Goal: Transaction & Acquisition: Purchase product/service

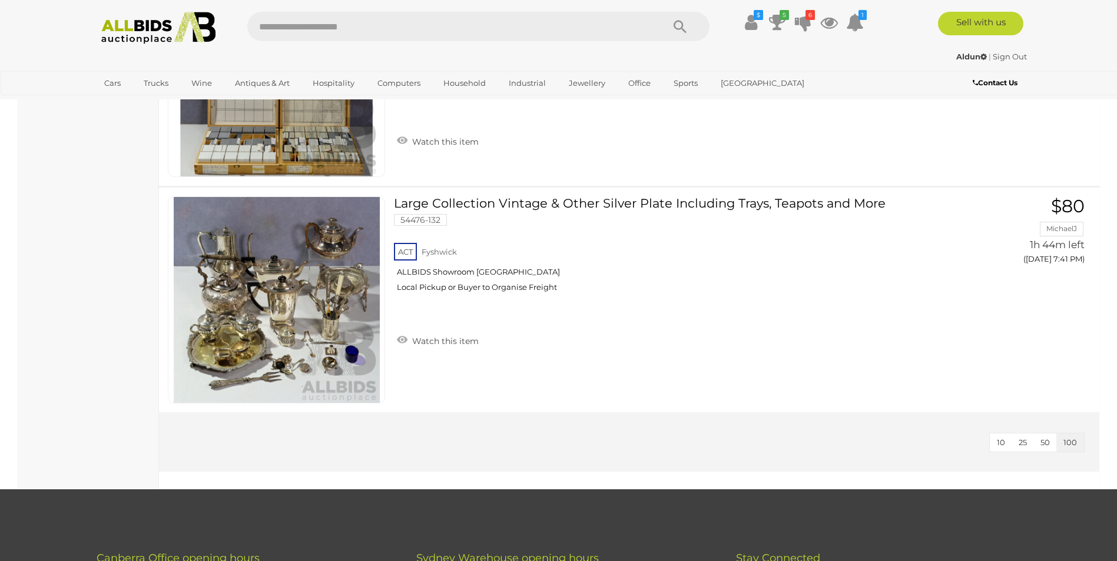
scroll to position [19011, 0]
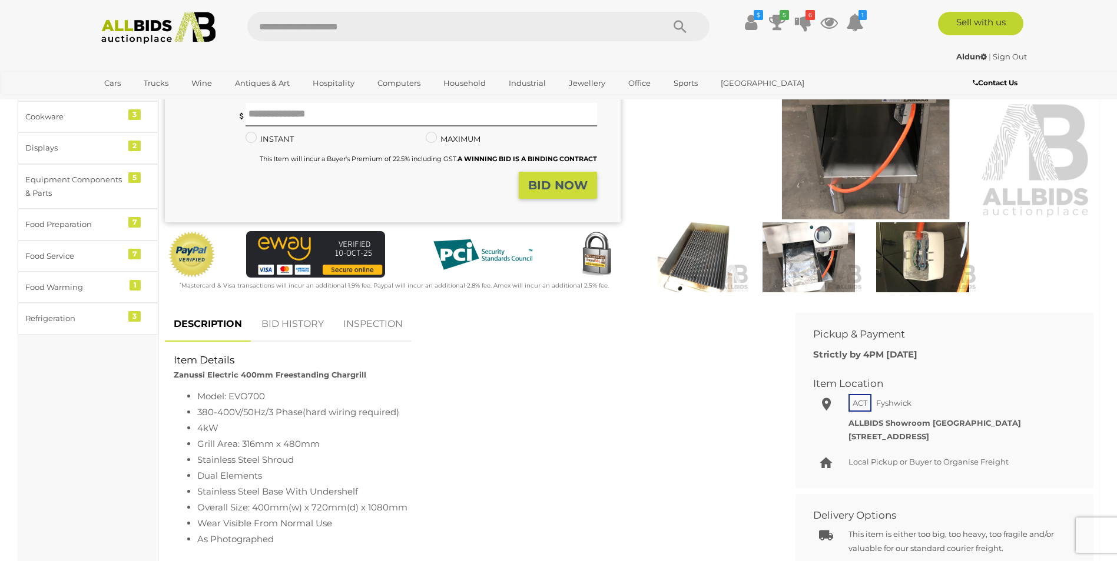
scroll to position [235, 0]
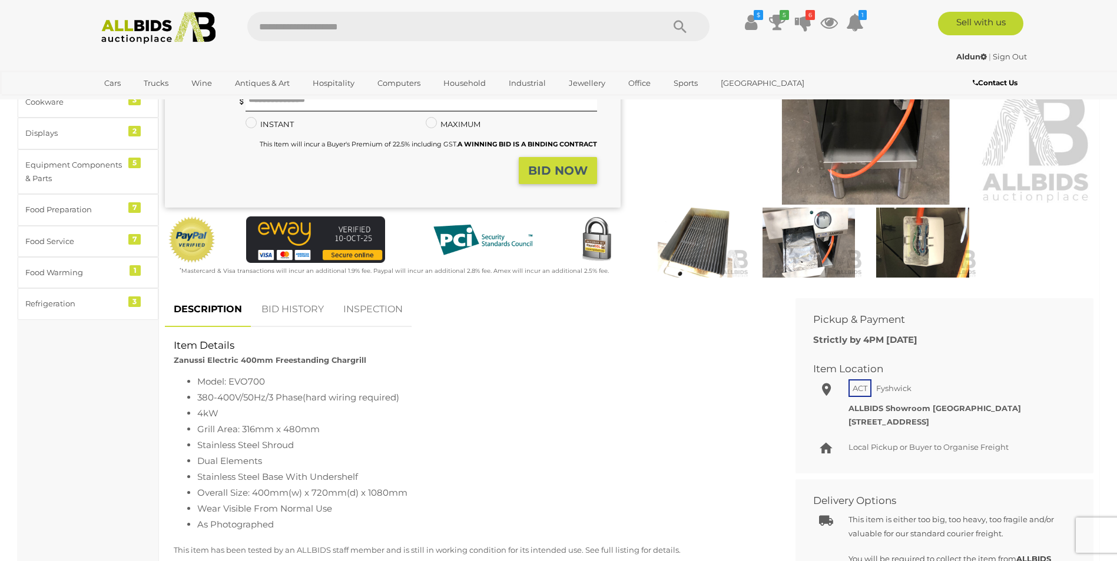
click at [285, 307] on link "BID HISTORY" at bounding box center [292, 310] width 80 height 35
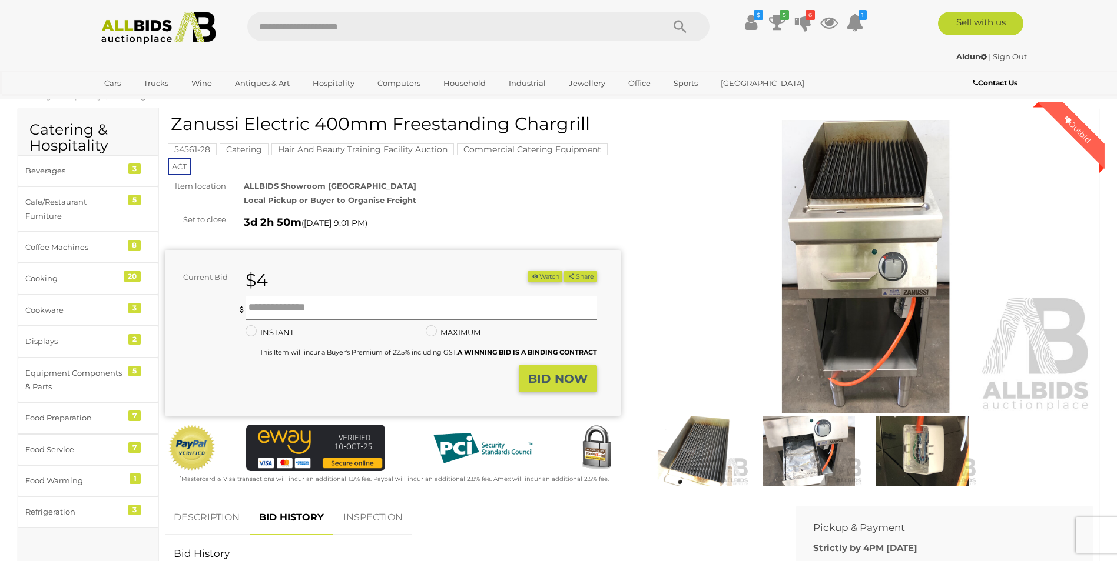
scroll to position [0, 0]
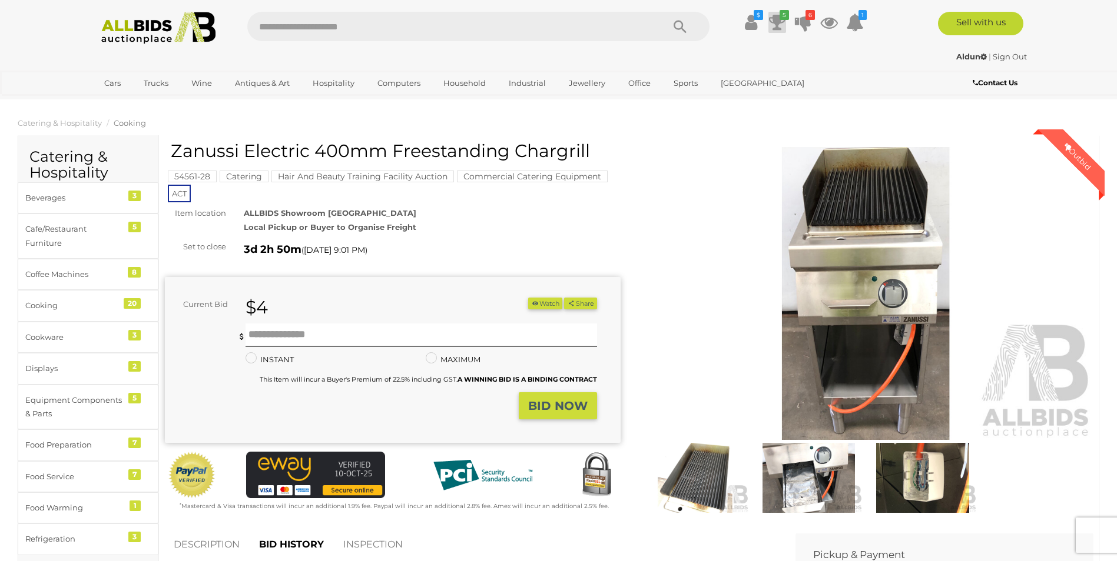
click at [782, 21] on icon at bounding box center [777, 22] width 16 height 21
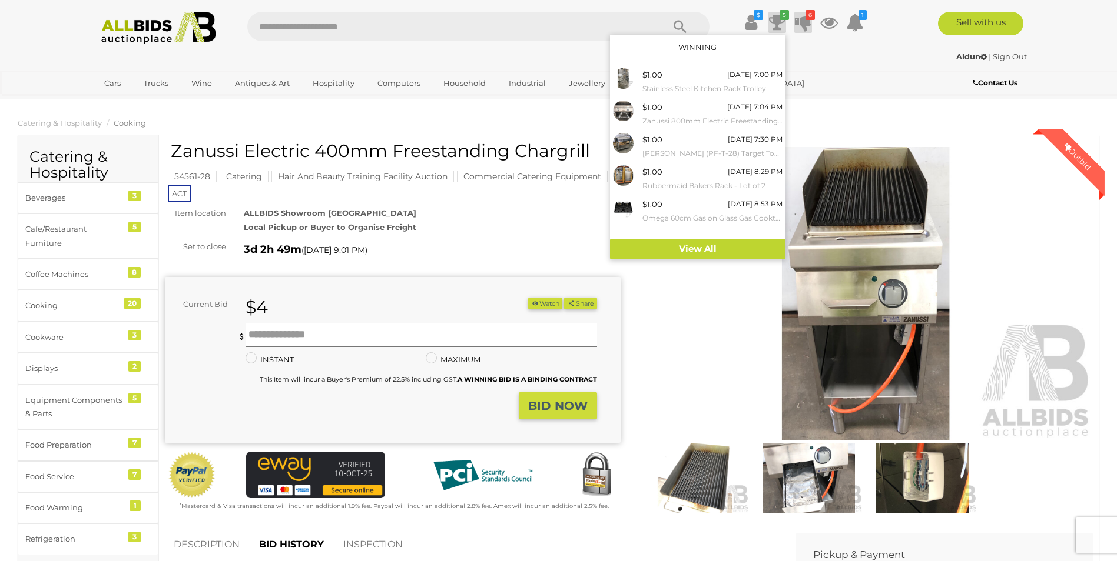
click at [803, 22] on icon at bounding box center [803, 22] width 16 height 21
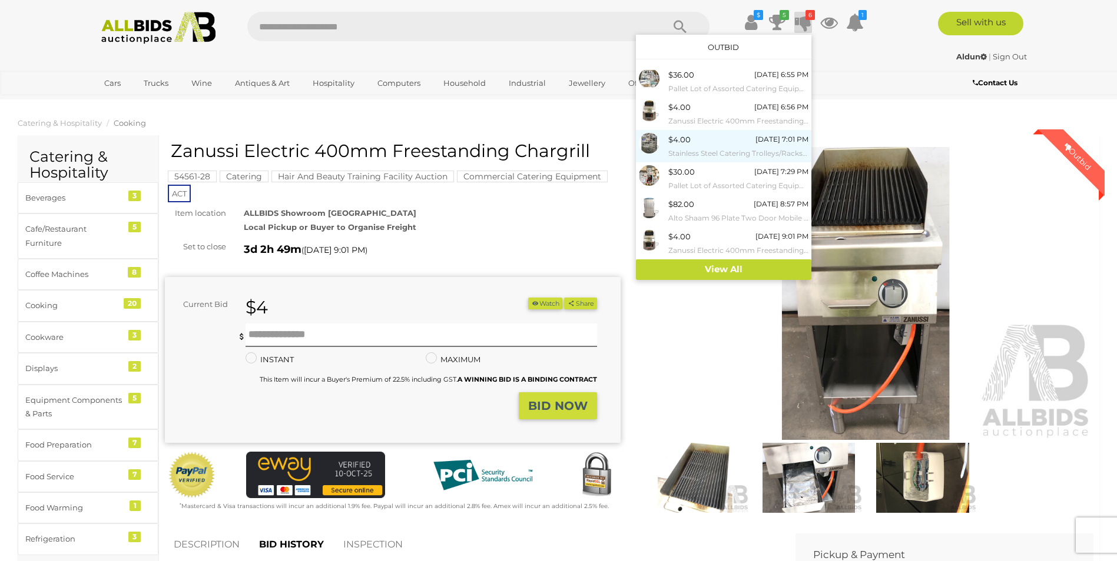
click at [709, 141] on div "$4.00 Monday 7:01 PM Stainless Steel Catering Trolleys/Racks with Sliding Baske…" at bounding box center [738, 146] width 140 height 26
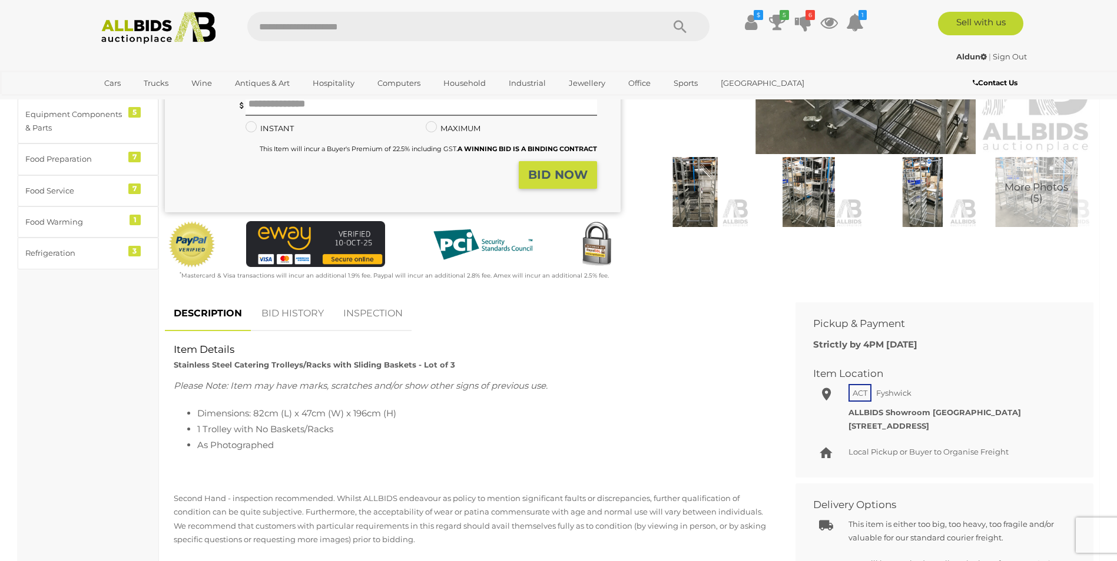
scroll to position [294, 0]
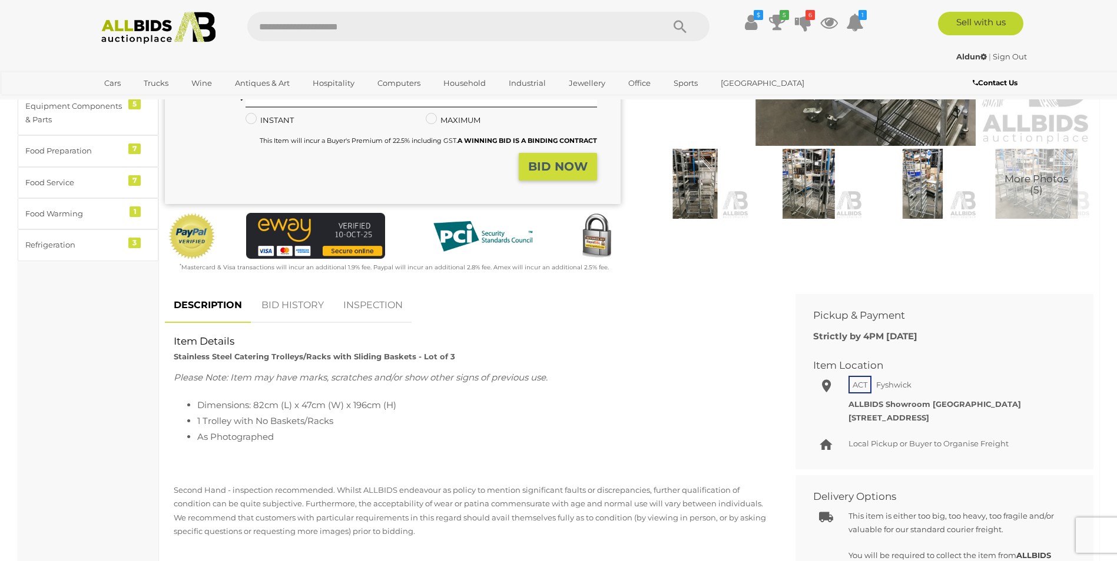
click at [305, 306] on link "BID HISTORY" at bounding box center [292, 305] width 80 height 35
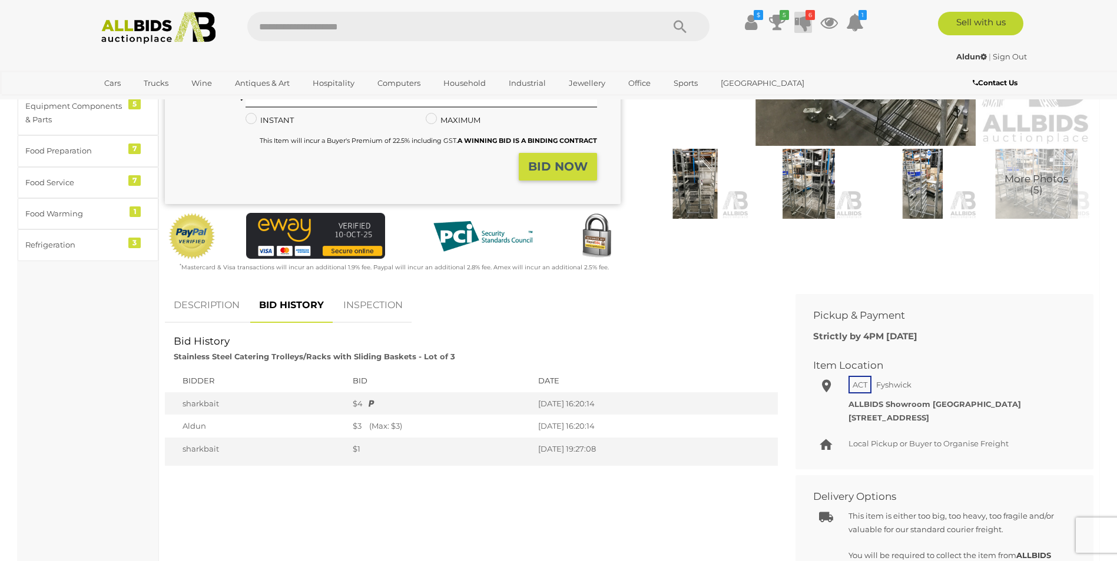
click at [807, 18] on icon "6" at bounding box center [809, 15] width 9 height 10
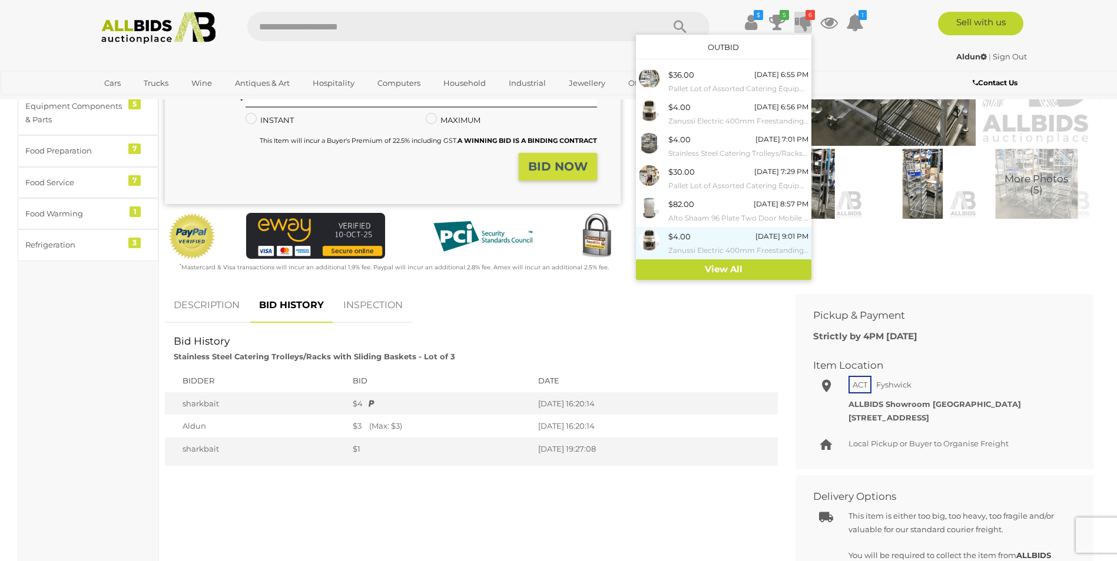
click at [683, 245] on small "Zanussi Electric 400mm Freestanding Chargrill" at bounding box center [738, 250] width 140 height 13
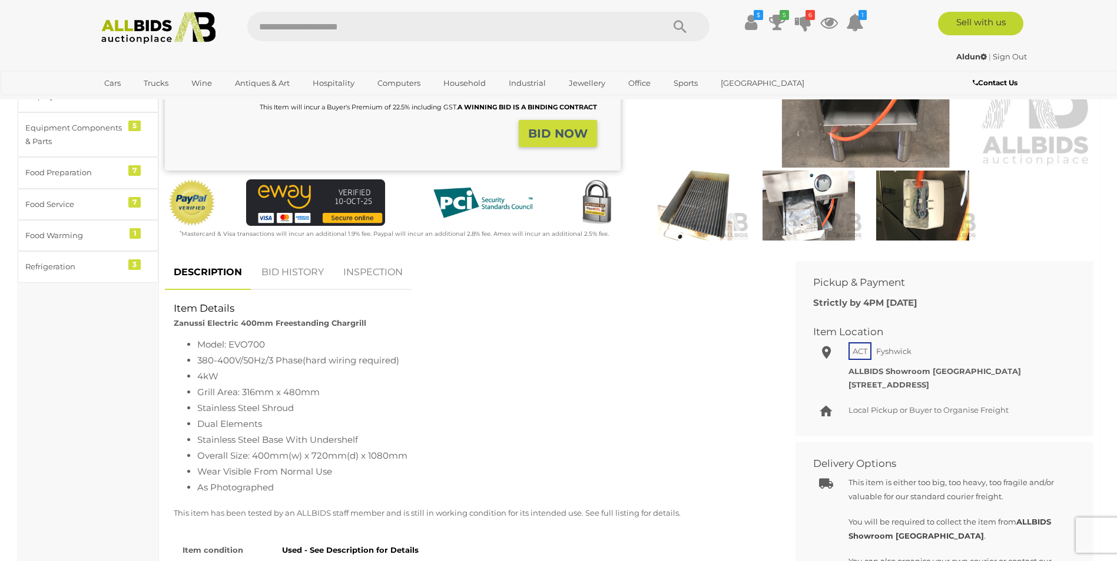
scroll to position [294, 0]
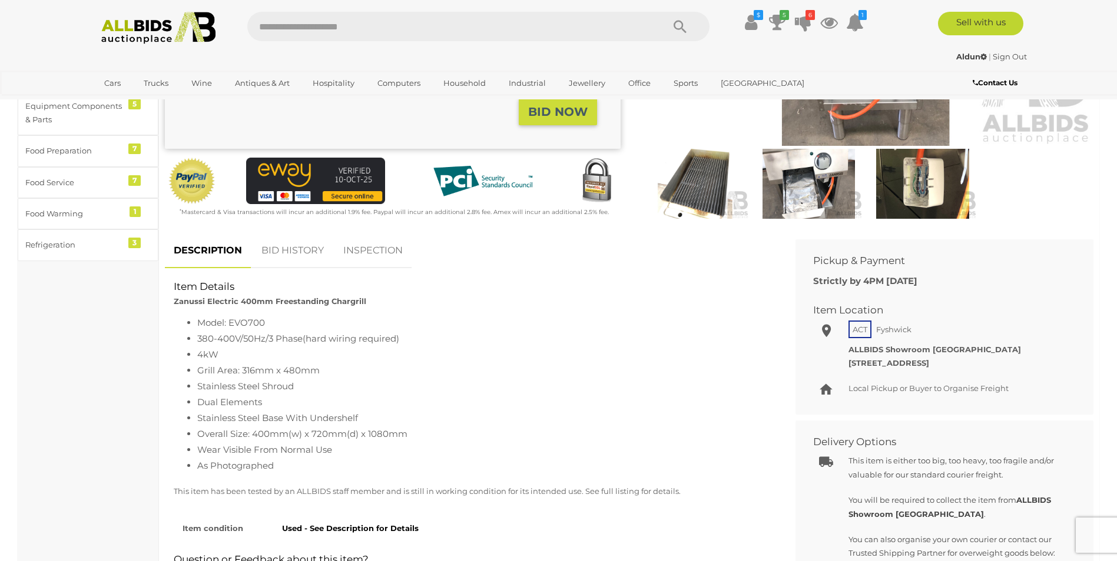
click at [308, 249] on link "BID HISTORY" at bounding box center [292, 251] width 80 height 35
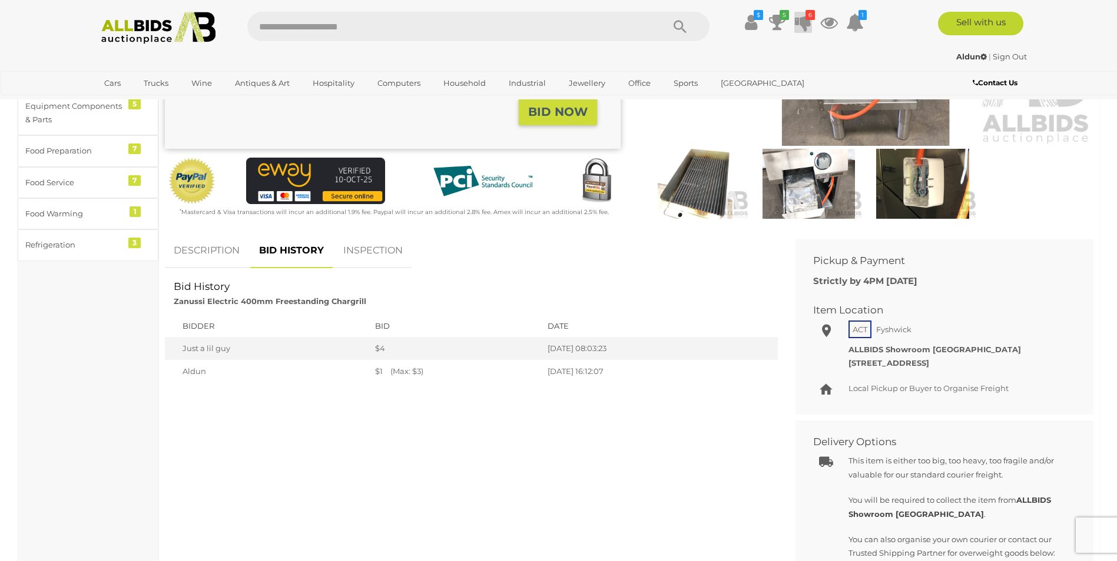
click at [802, 24] on icon at bounding box center [803, 22] width 16 height 21
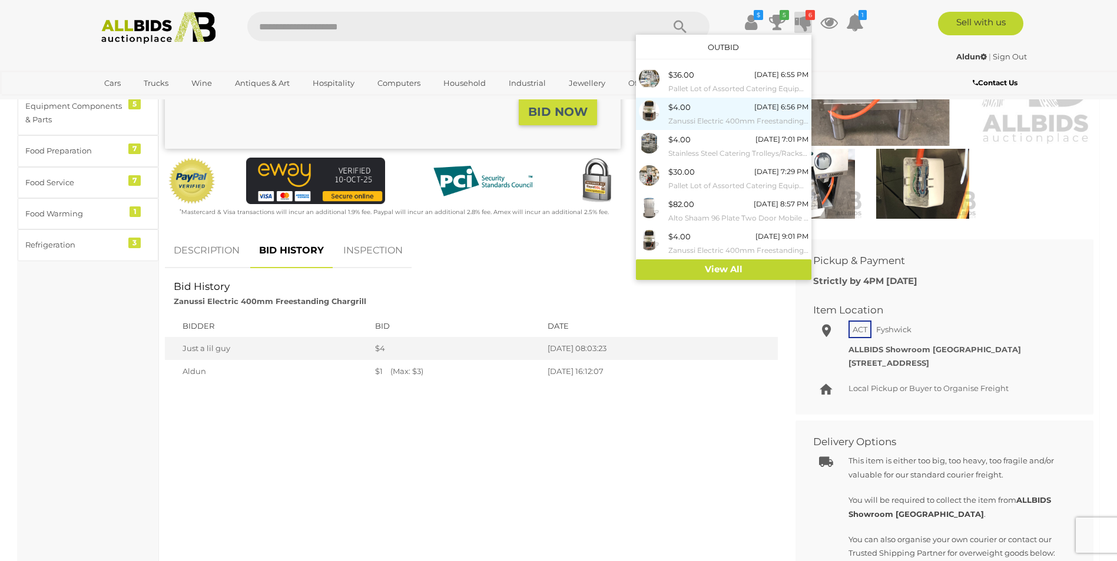
click at [681, 112] on div "$4.00" at bounding box center [679, 108] width 22 height 14
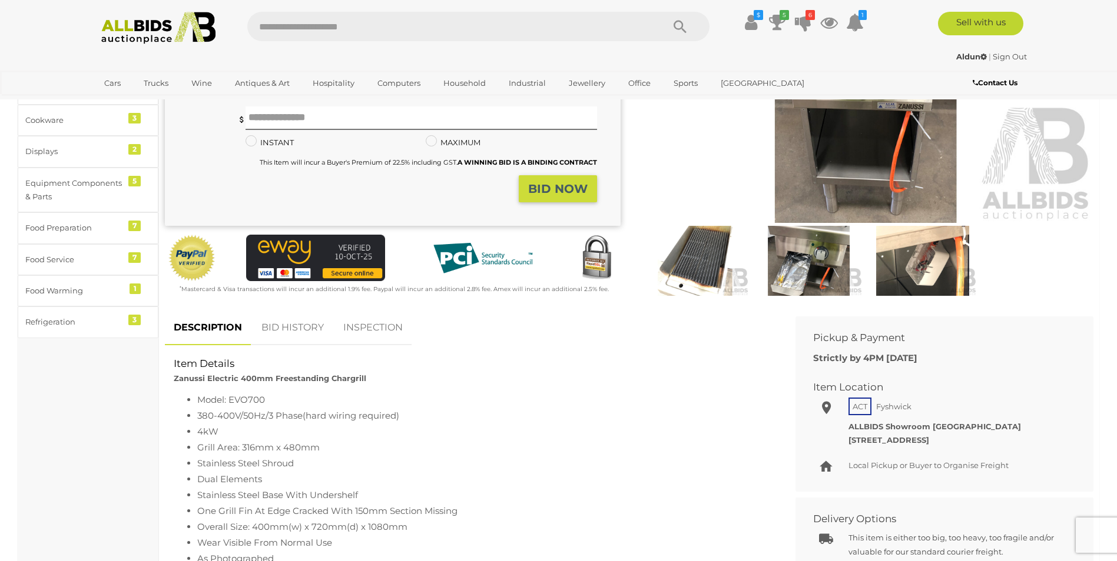
scroll to position [235, 0]
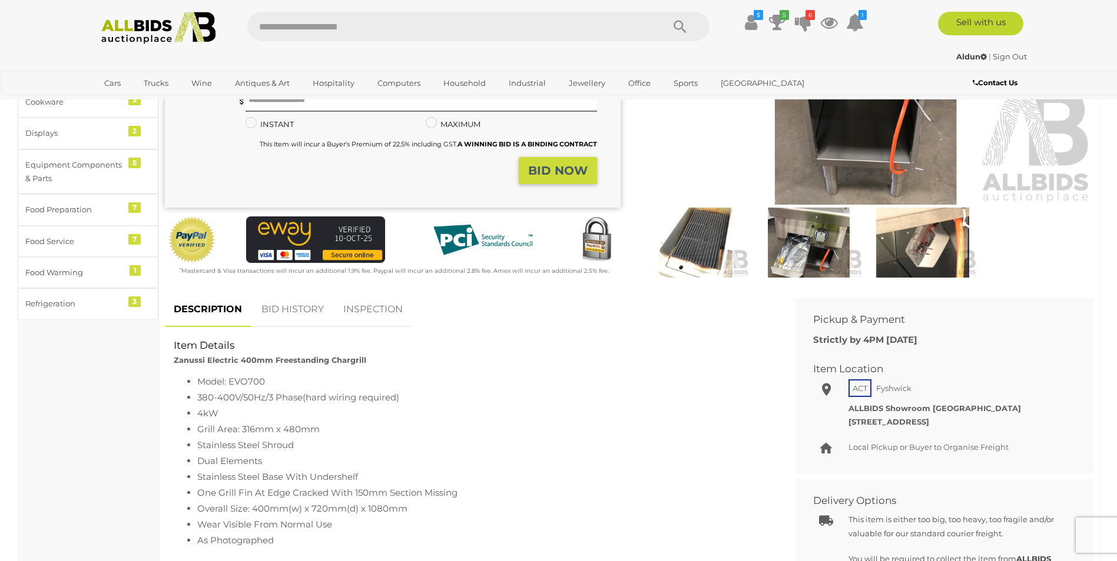
click at [305, 310] on link "BID HISTORY" at bounding box center [292, 310] width 80 height 35
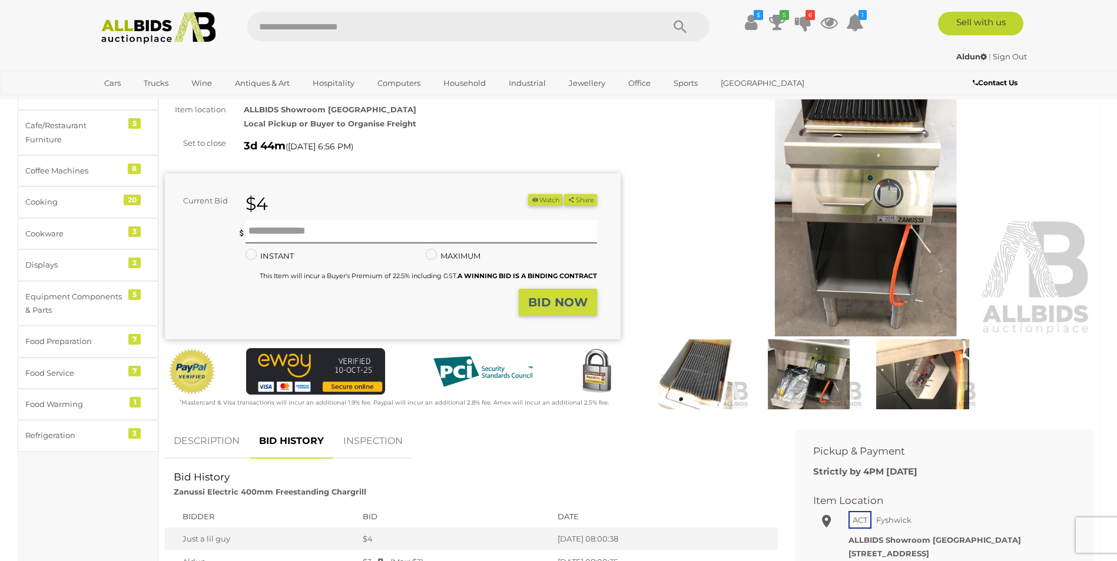
scroll to position [0, 0]
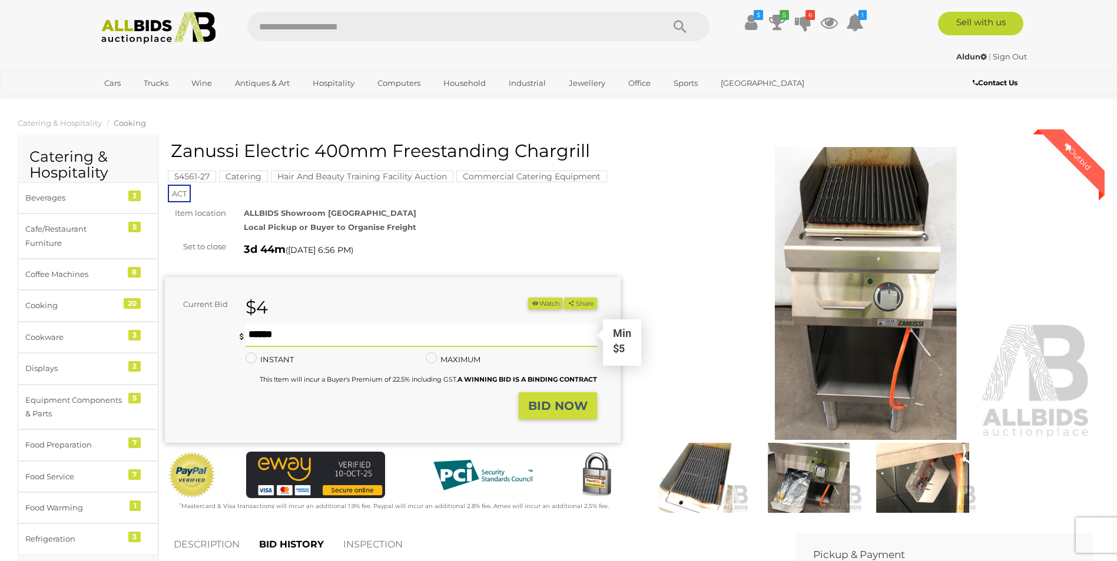
click at [251, 339] on input "text" at bounding box center [420, 336] width 351 height 24
type input "*"
click at [560, 399] on strong "BID NOW" at bounding box center [557, 406] width 59 height 14
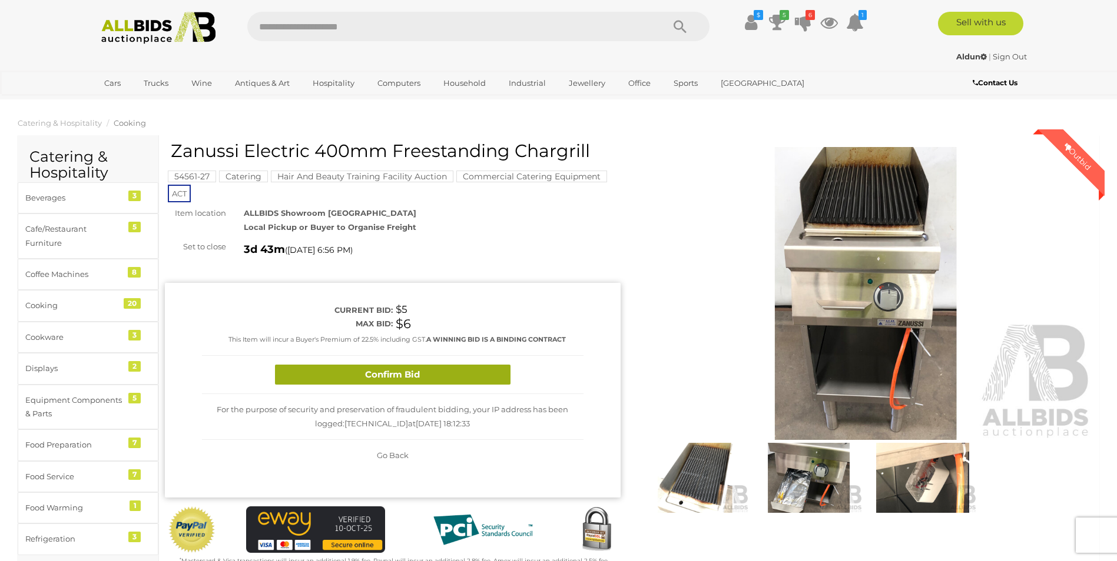
click at [398, 373] on button "Confirm Bid" at bounding box center [392, 375] width 235 height 21
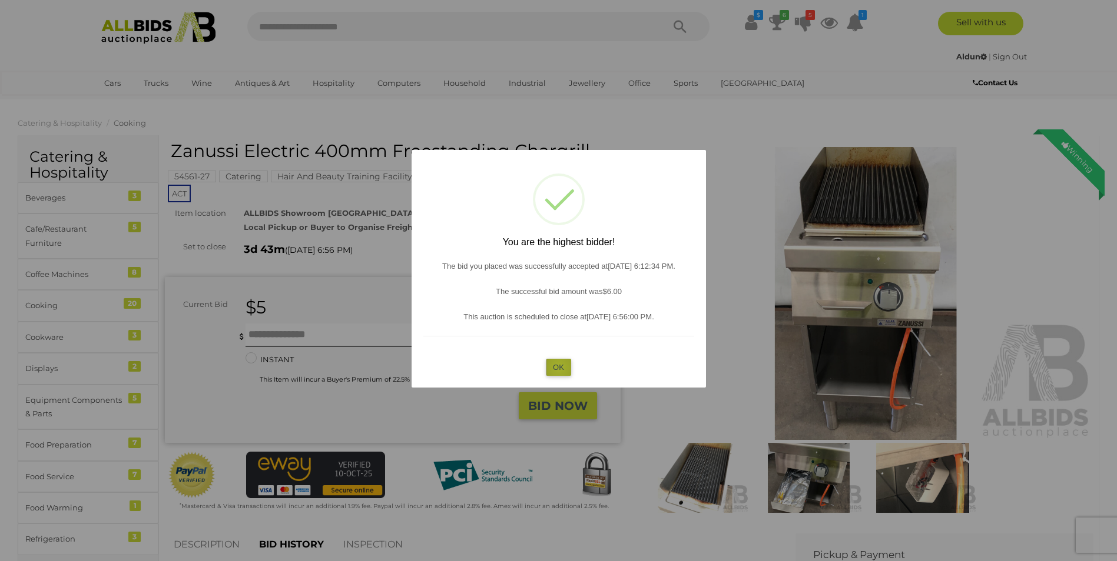
click at [559, 368] on button "OK" at bounding box center [558, 367] width 25 height 17
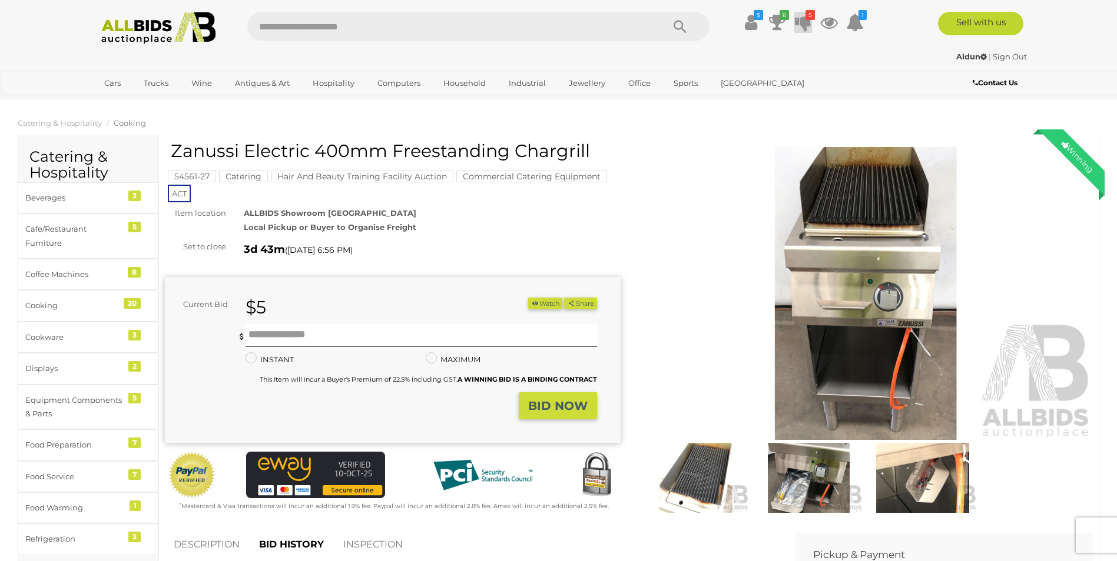
click at [805, 19] on icon "5" at bounding box center [809, 15] width 9 height 10
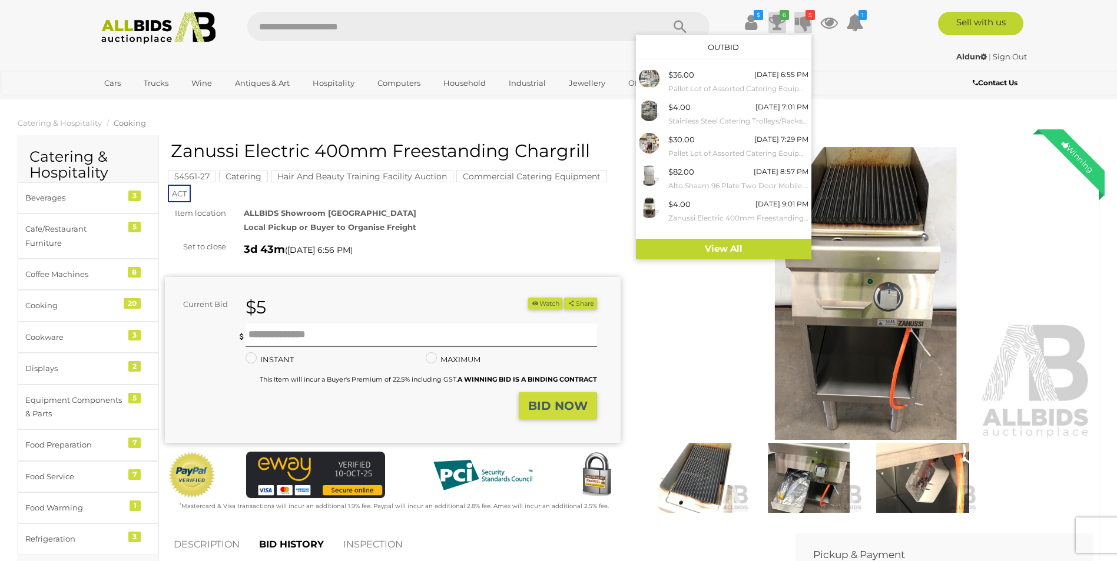
click at [772, 20] on icon at bounding box center [777, 22] width 16 height 21
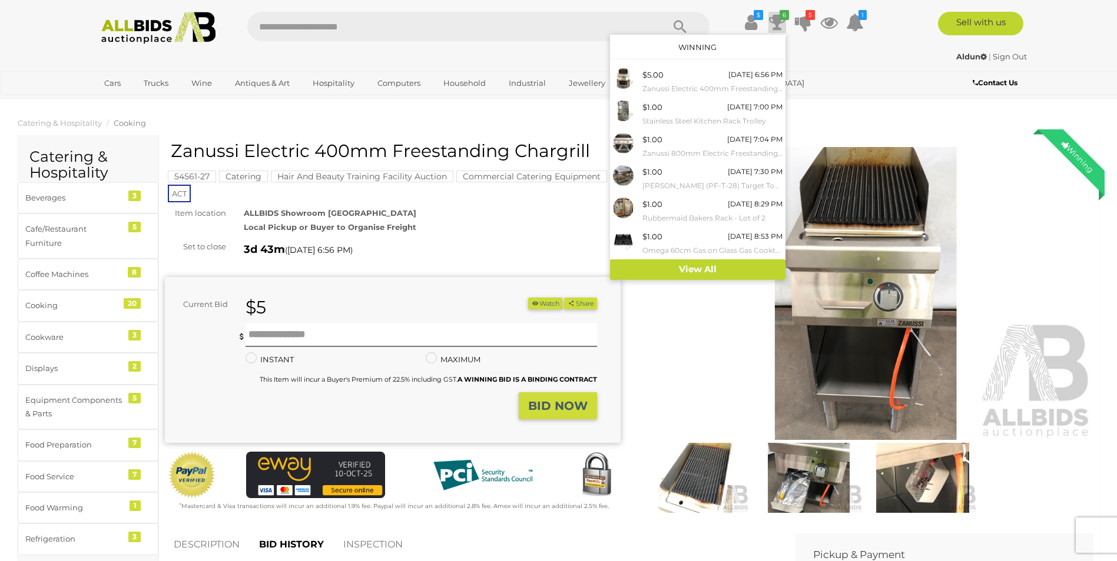
click at [138, 28] on img at bounding box center [159, 28] width 128 height 32
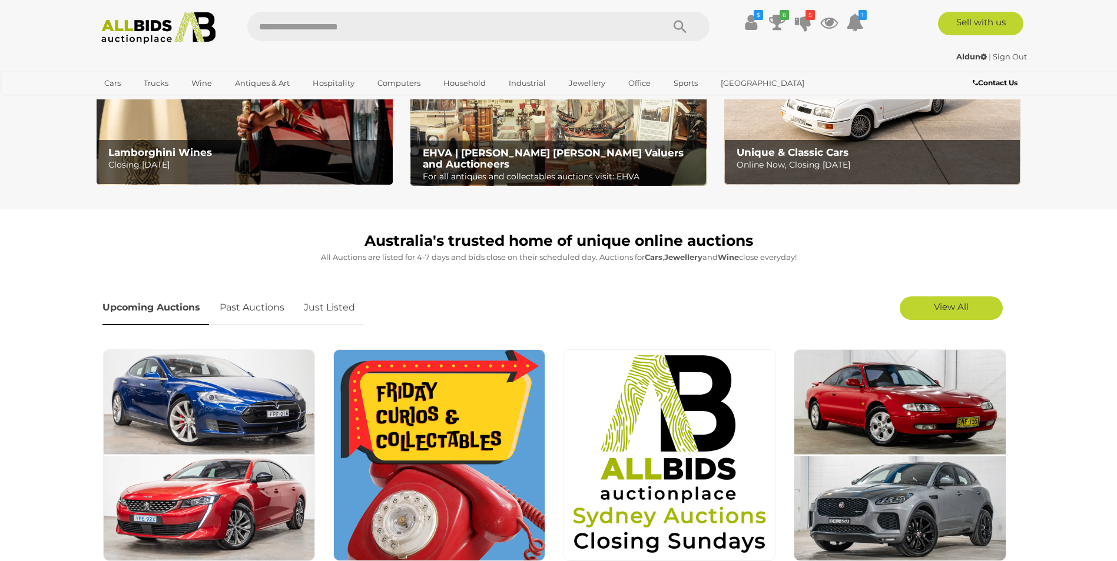
scroll to position [294, 0]
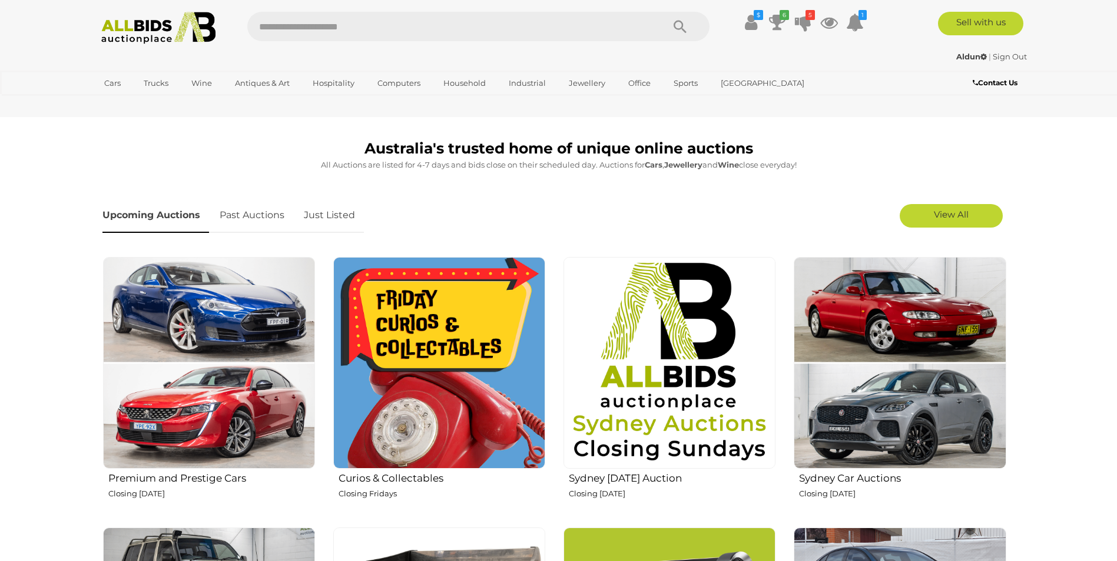
click at [343, 212] on link "Just Listed" at bounding box center [329, 215] width 69 height 35
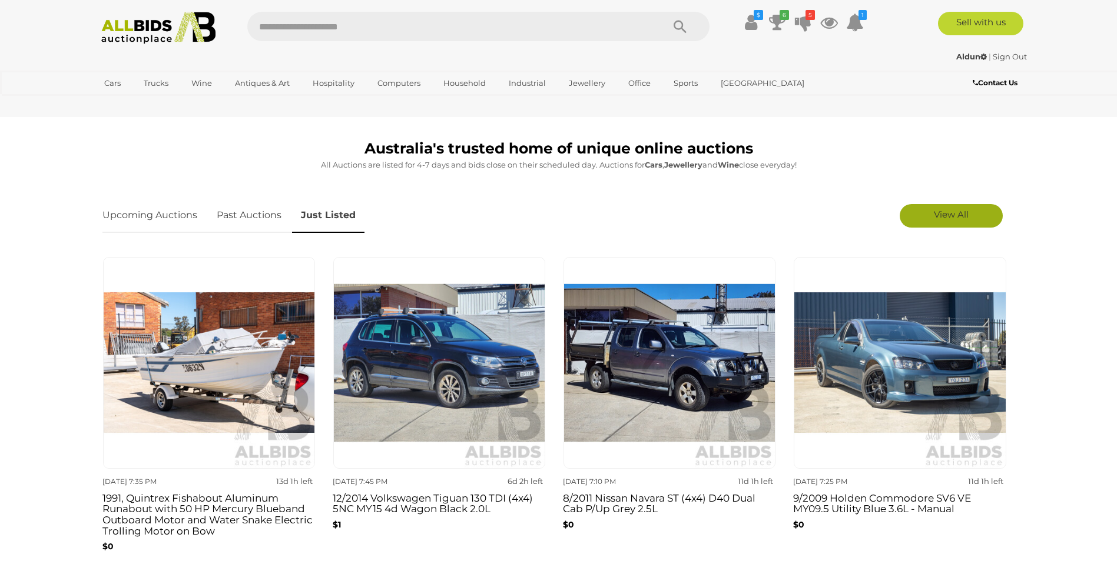
click at [922, 215] on link "View All" at bounding box center [950, 216] width 103 height 24
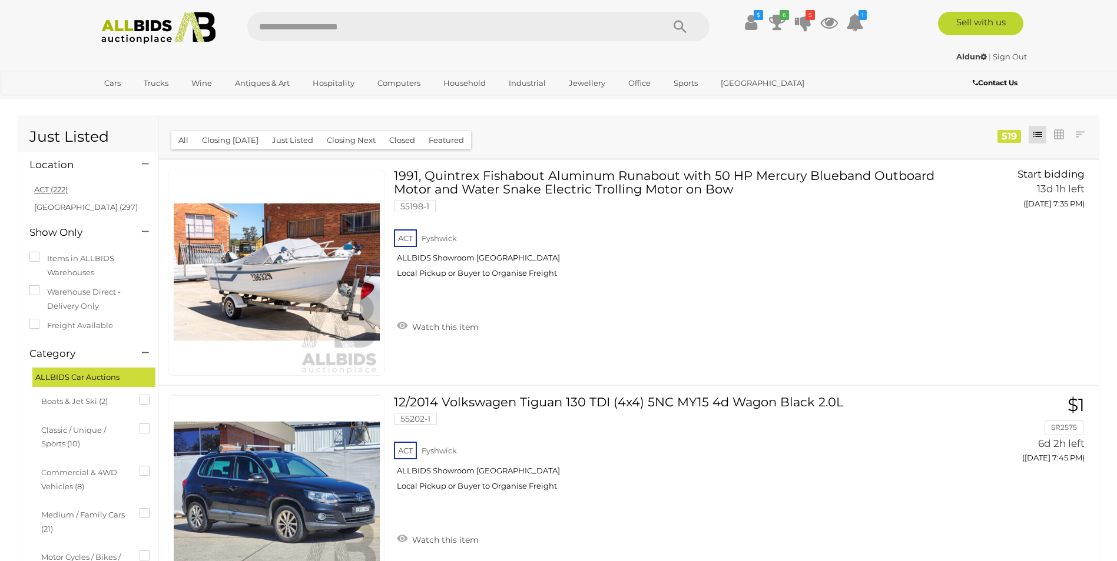
click at [35, 188] on link "ACT (222)" at bounding box center [51, 189] width 34 height 9
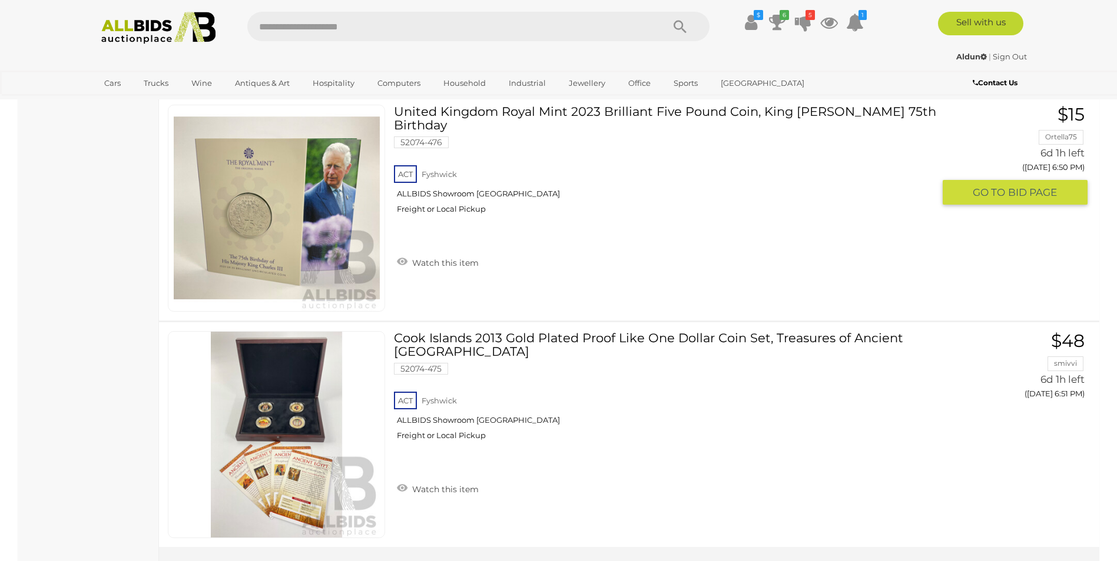
scroll to position [22483, 0]
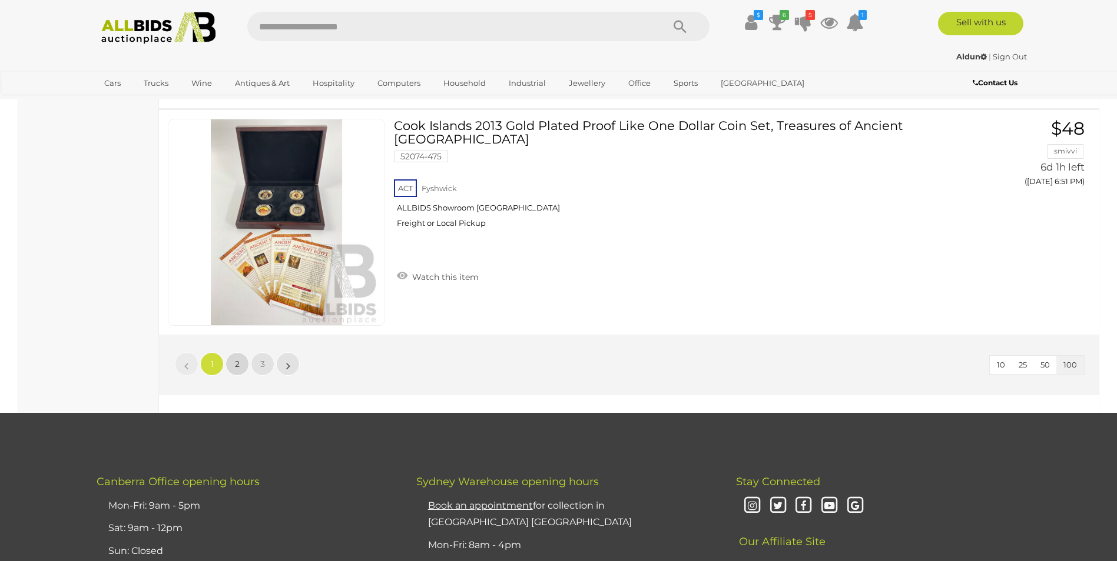
click at [231, 353] on link "2" at bounding box center [237, 365] width 24 height 24
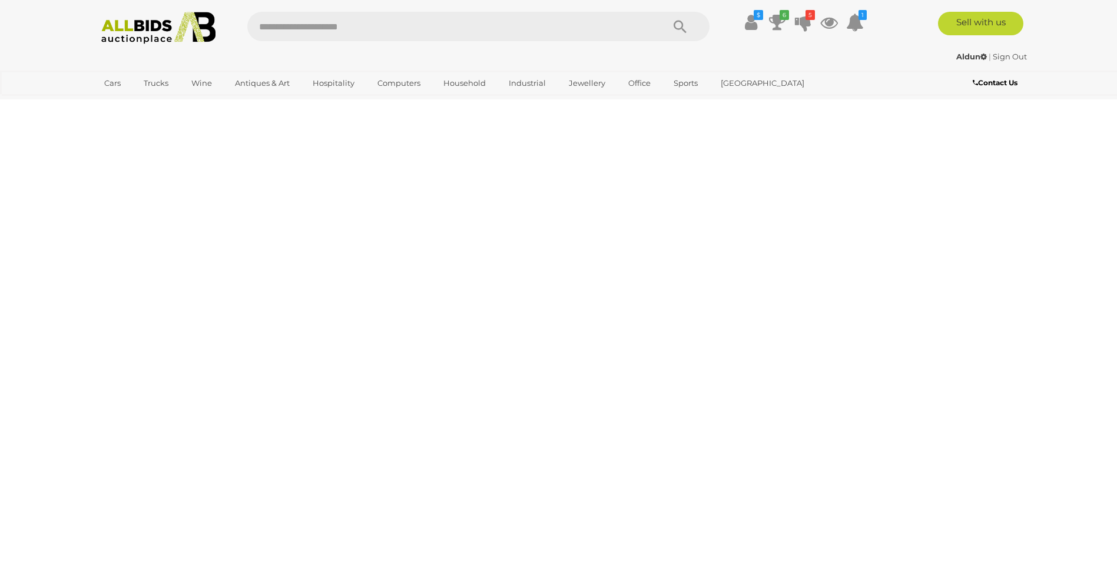
scroll to position [0, 0]
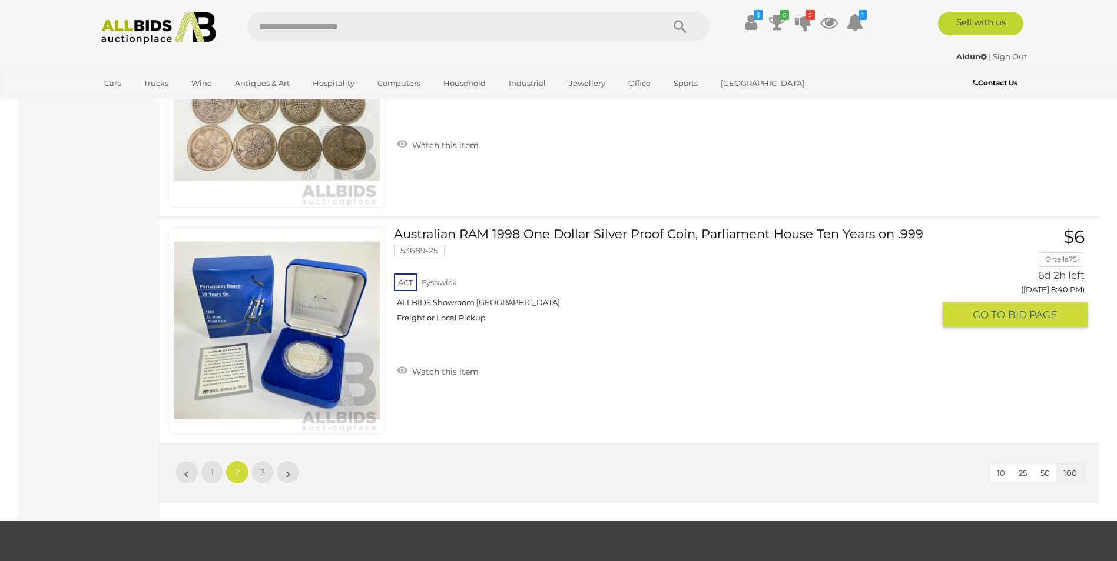
scroll to position [22483, 0]
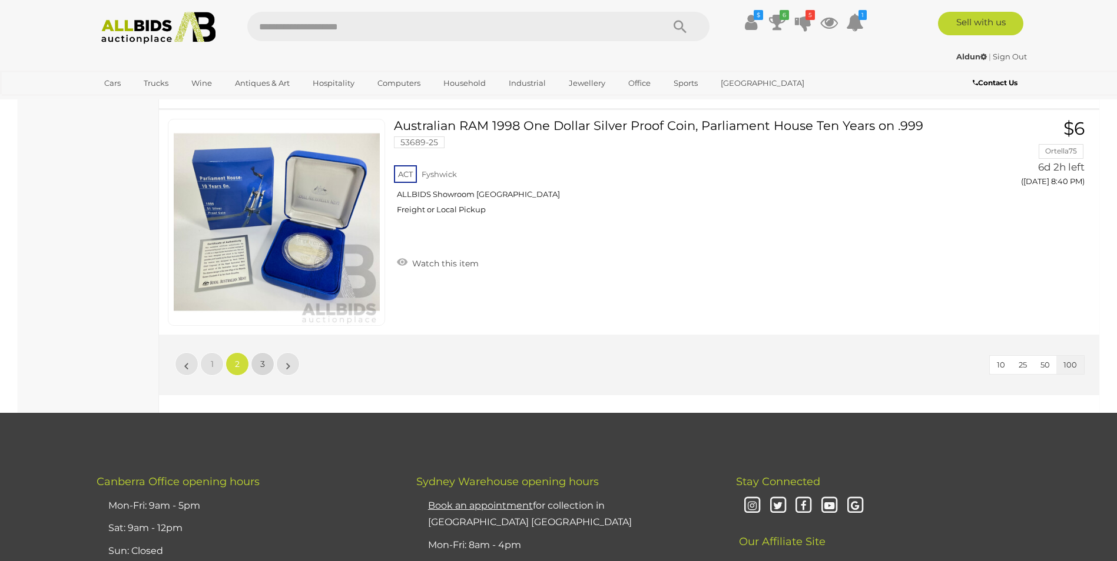
click at [264, 360] on span "3" at bounding box center [262, 364] width 5 height 11
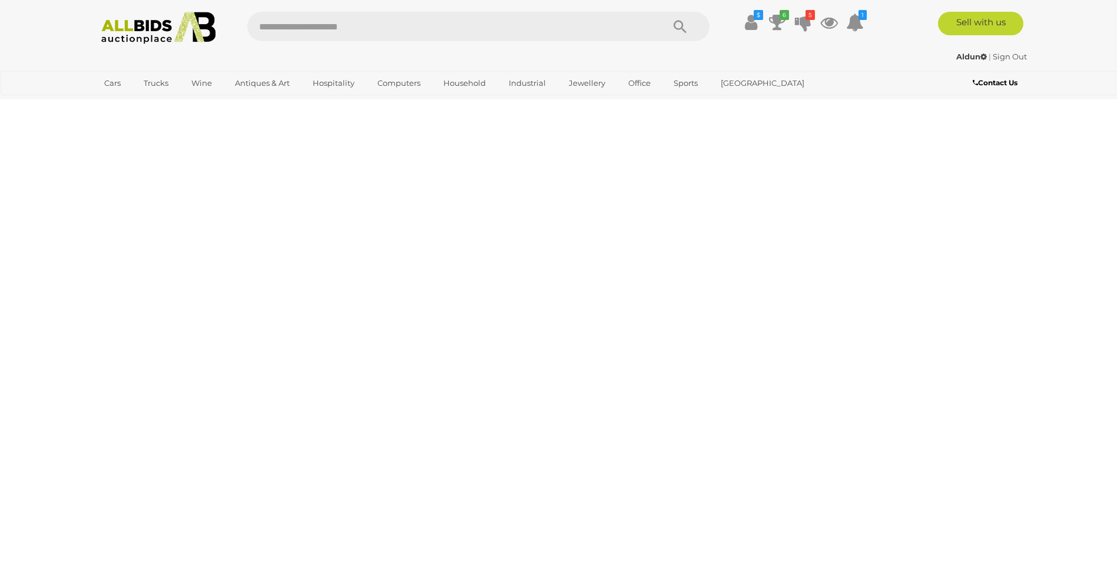
scroll to position [0, 0]
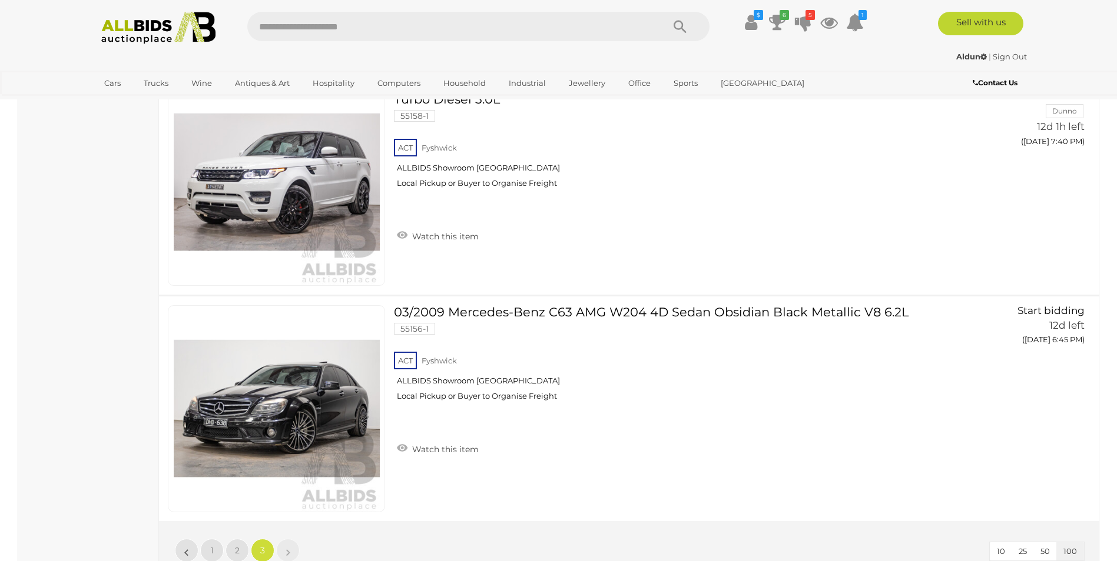
scroll to position [4650, 0]
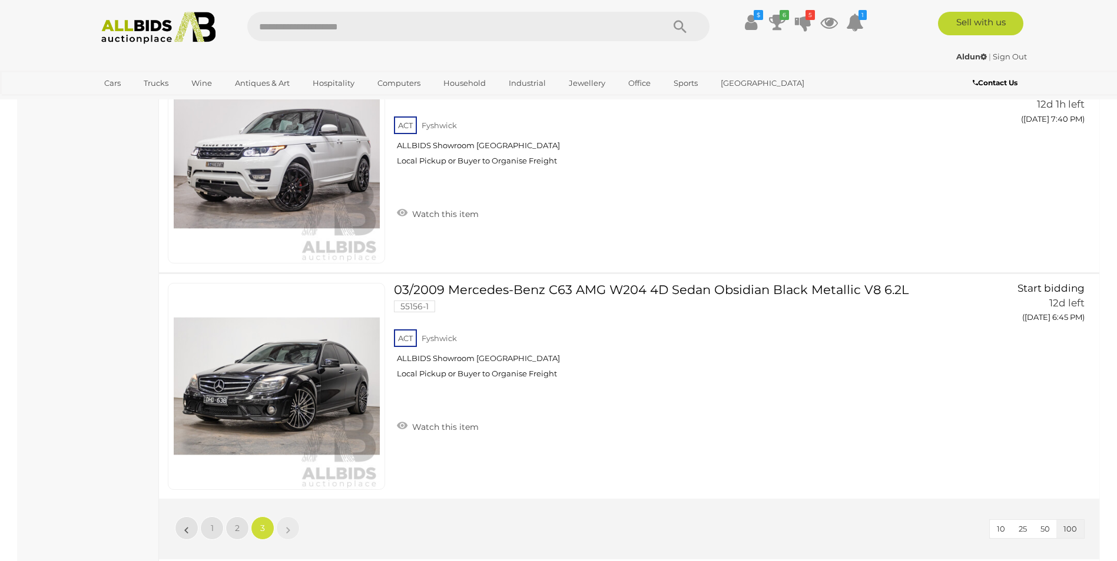
click at [132, 31] on img at bounding box center [159, 28] width 128 height 32
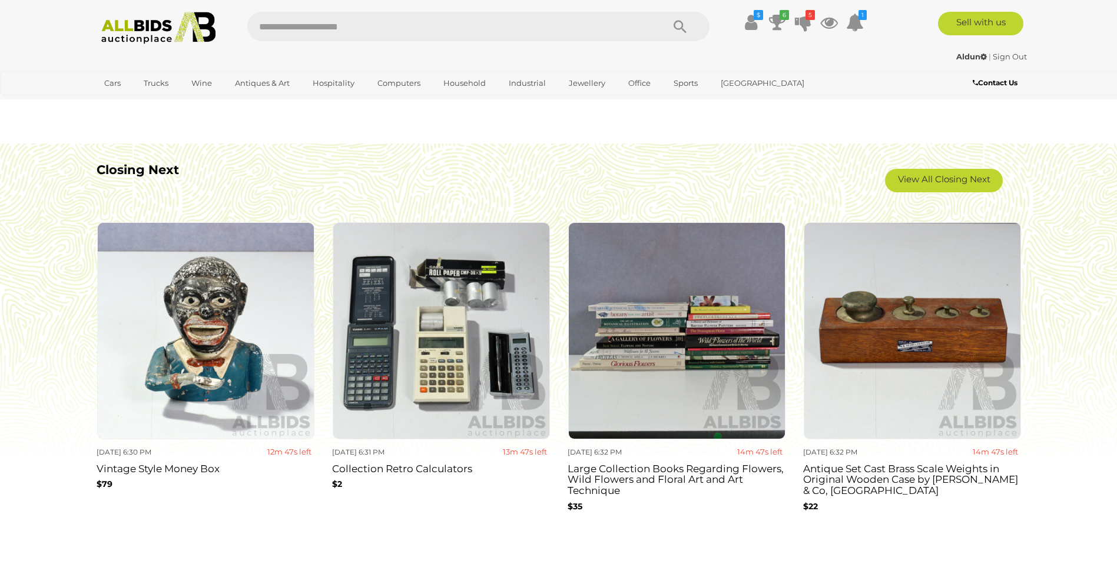
scroll to position [1059, 0]
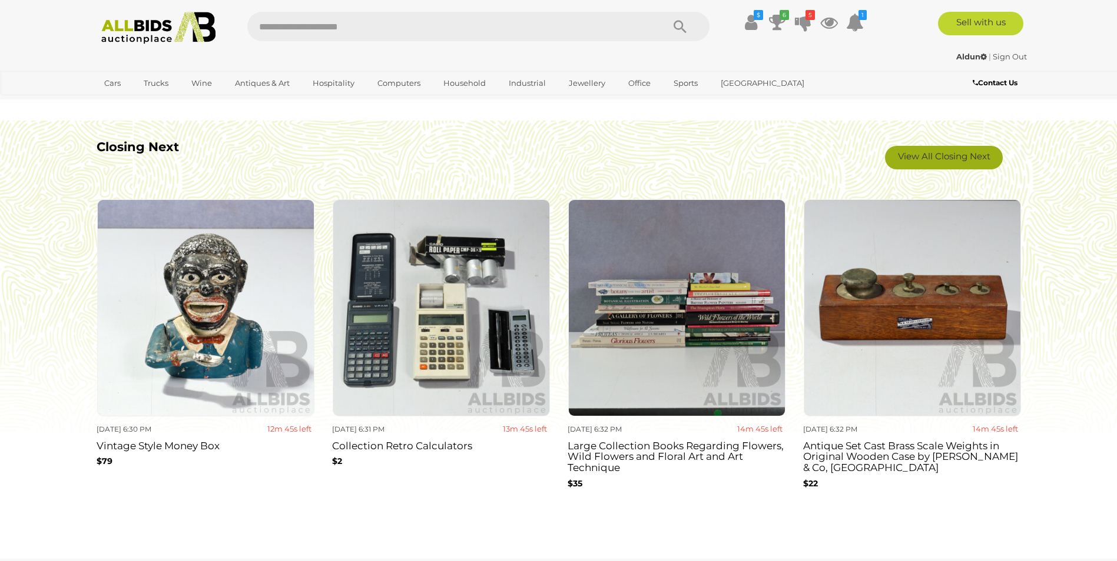
click at [933, 154] on link "View All Closing Next" at bounding box center [944, 158] width 118 height 24
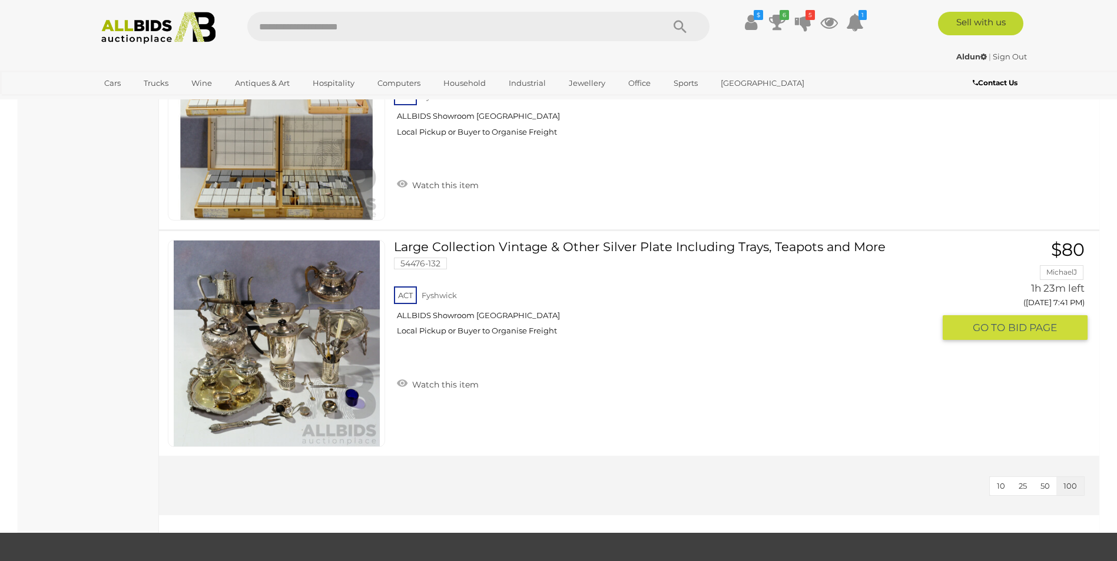
scroll to position [19481, 0]
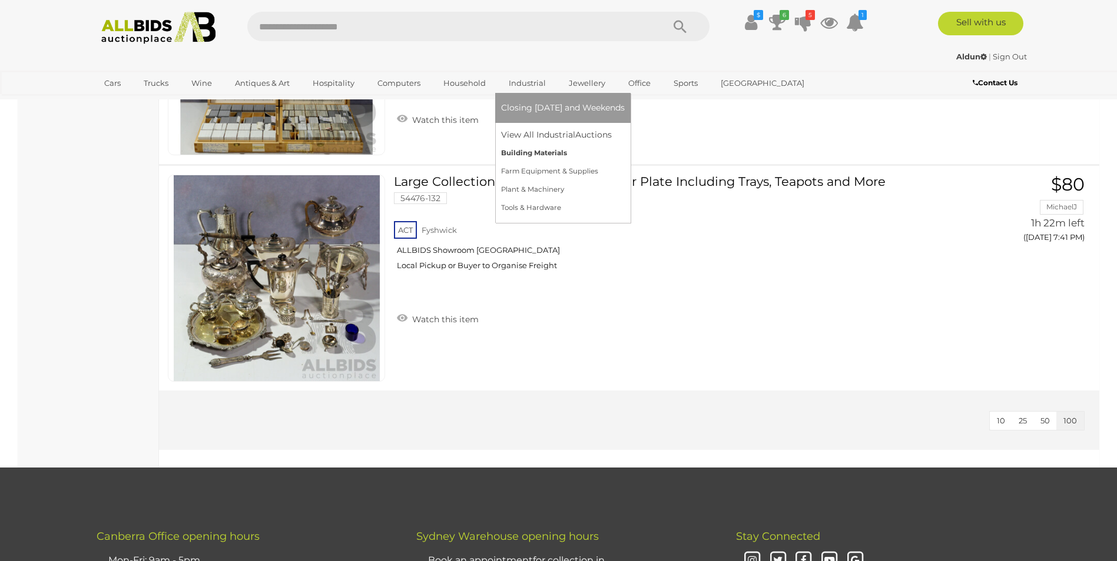
click at [509, 151] on link "Building Materials" at bounding box center [563, 153] width 124 height 18
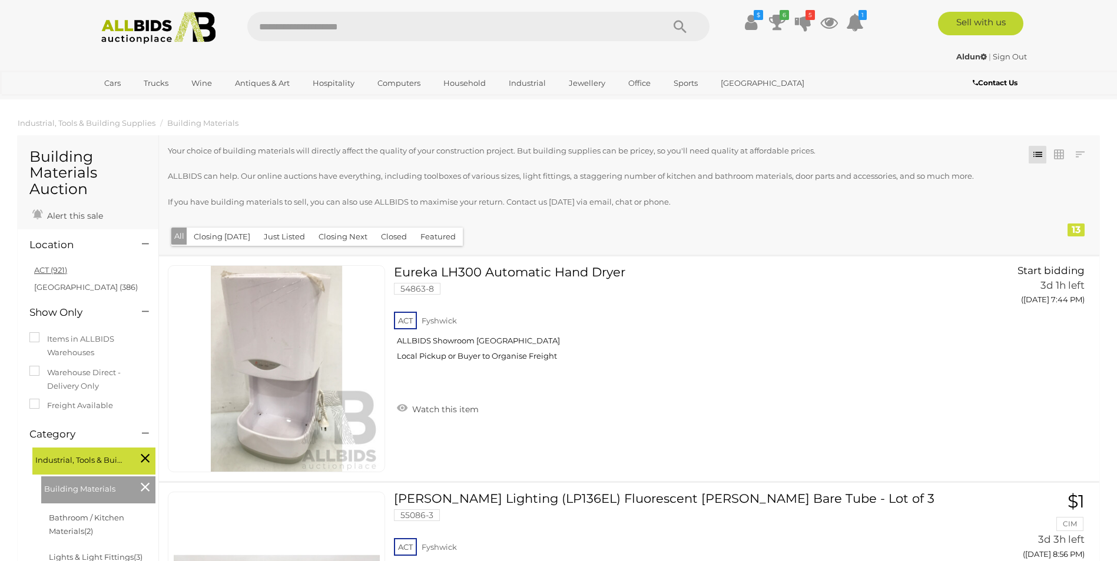
click at [42, 272] on link "ACT (921)" at bounding box center [50, 269] width 33 height 9
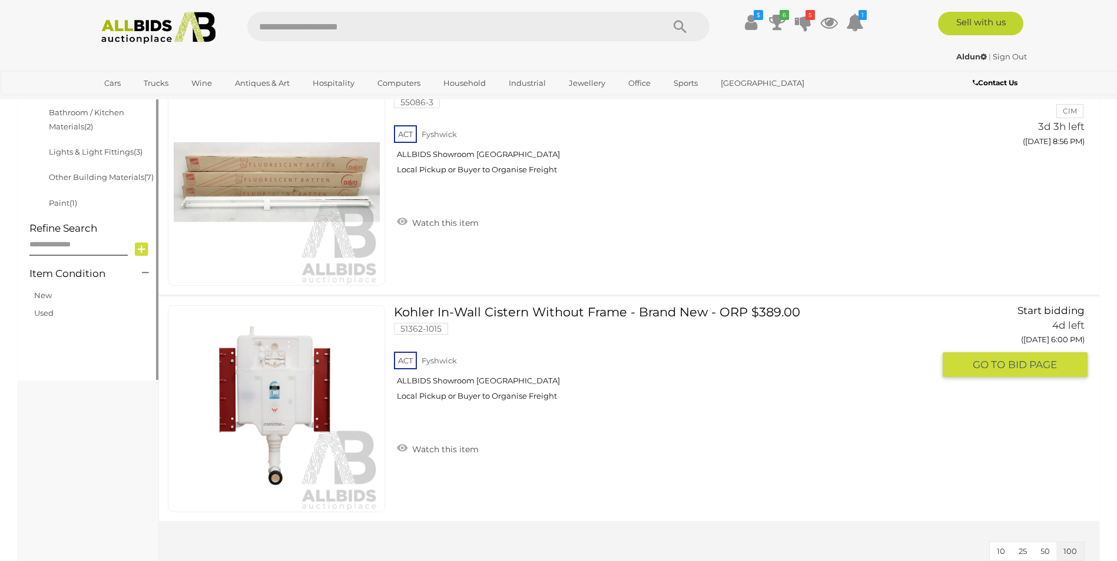
scroll to position [530, 0]
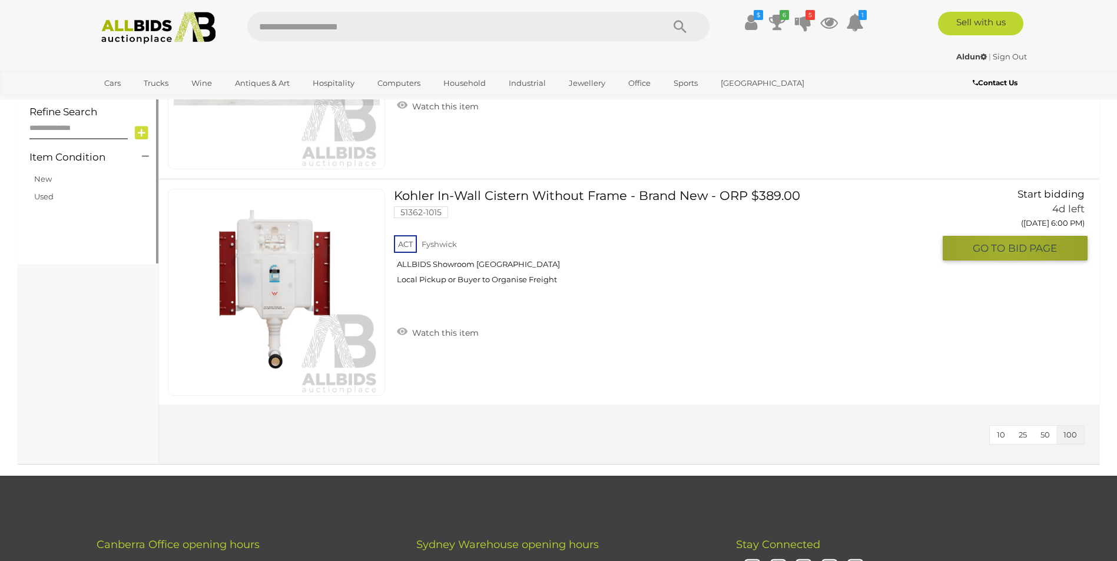
click at [1008, 245] on span "BID PAGE" at bounding box center [1032, 249] width 49 height 14
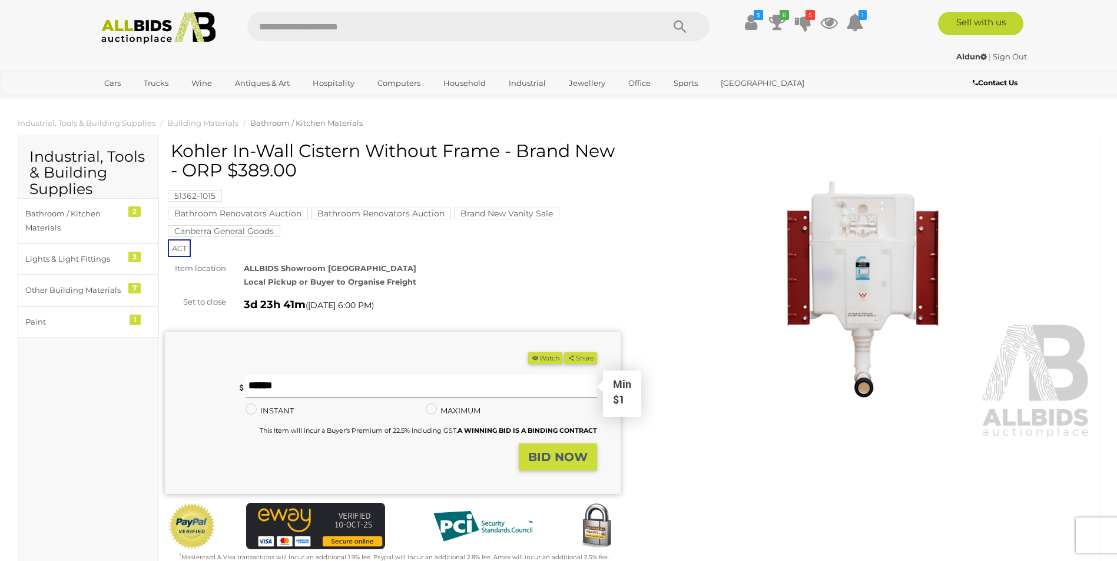
drag, startPoint x: 265, startPoint y: 384, endPoint x: 262, endPoint y: 378, distance: 6.6
click at [264, 383] on input "text" at bounding box center [420, 387] width 351 height 24
type input "*"
click at [547, 456] on strong "BID NOW" at bounding box center [557, 457] width 59 height 14
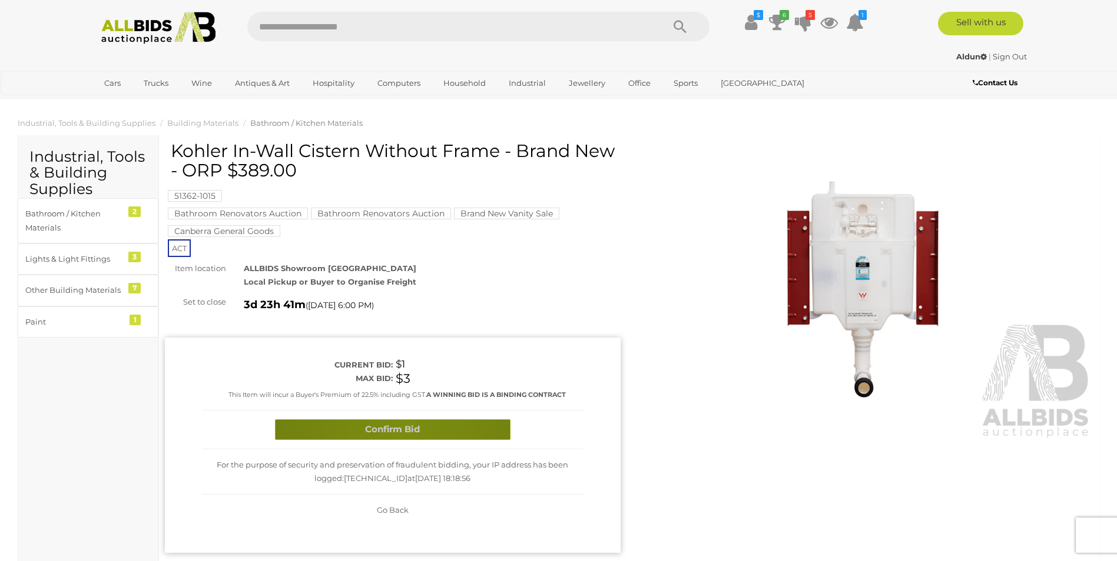
click at [404, 421] on button "Confirm Bid" at bounding box center [392, 430] width 235 height 21
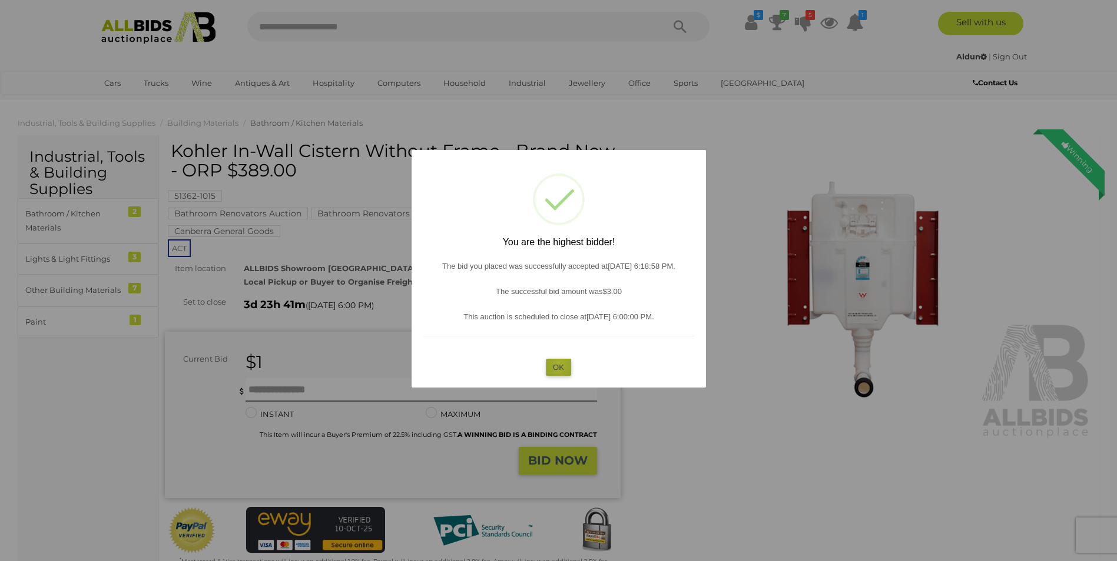
click at [559, 364] on button "OK" at bounding box center [558, 367] width 25 height 17
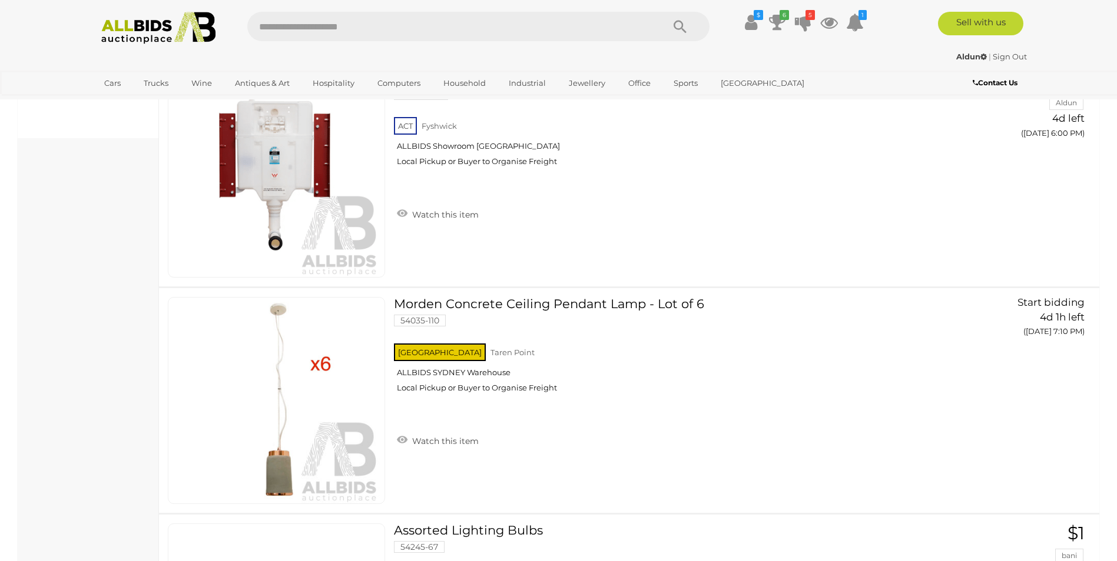
scroll to position [648, 0]
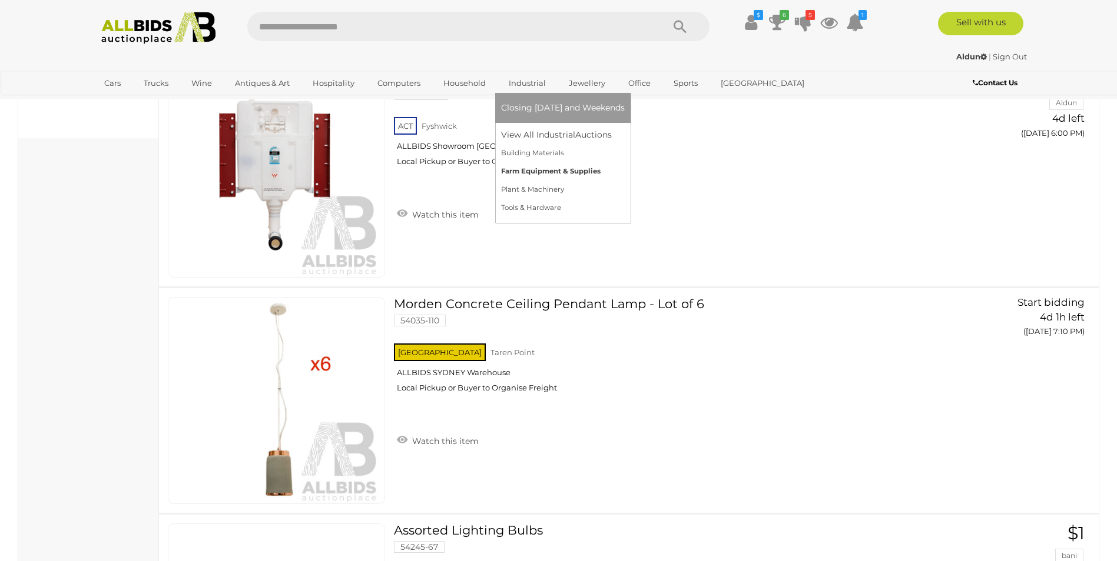
click at [511, 169] on link "Farm Equipment & Supplies" at bounding box center [563, 171] width 124 height 18
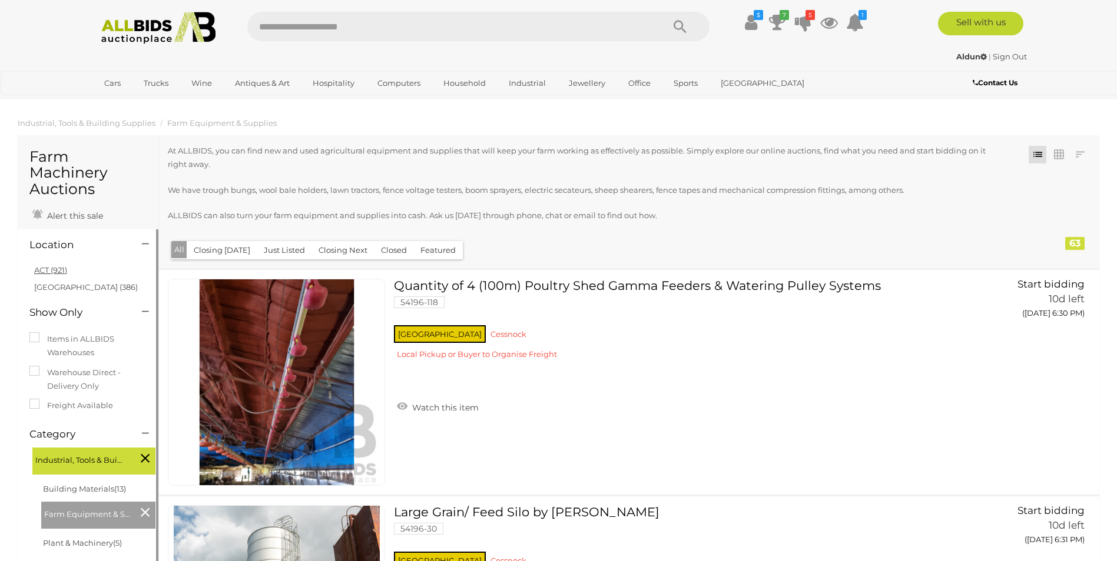
click at [42, 269] on link "ACT (921)" at bounding box center [50, 269] width 33 height 9
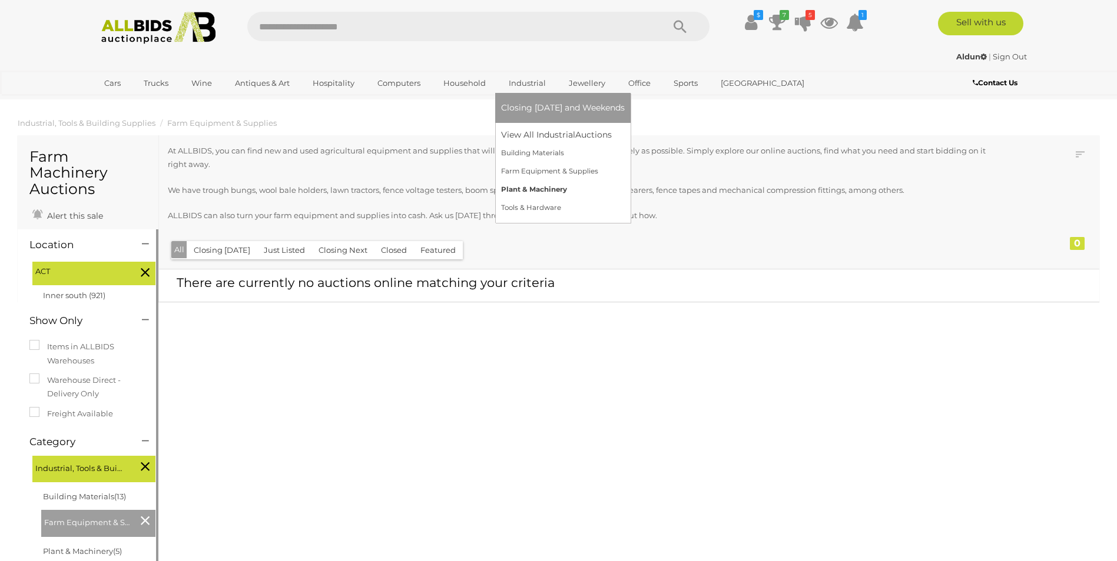
click at [522, 191] on link "Plant & Machinery" at bounding box center [563, 190] width 124 height 18
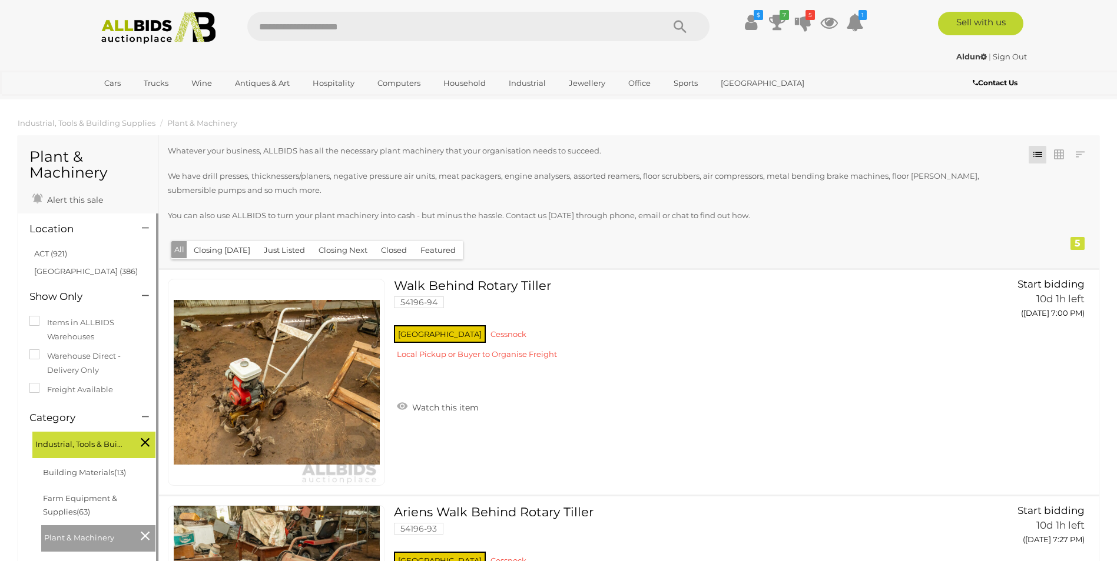
click at [38, 254] on link "ACT (921)" at bounding box center [50, 253] width 33 height 9
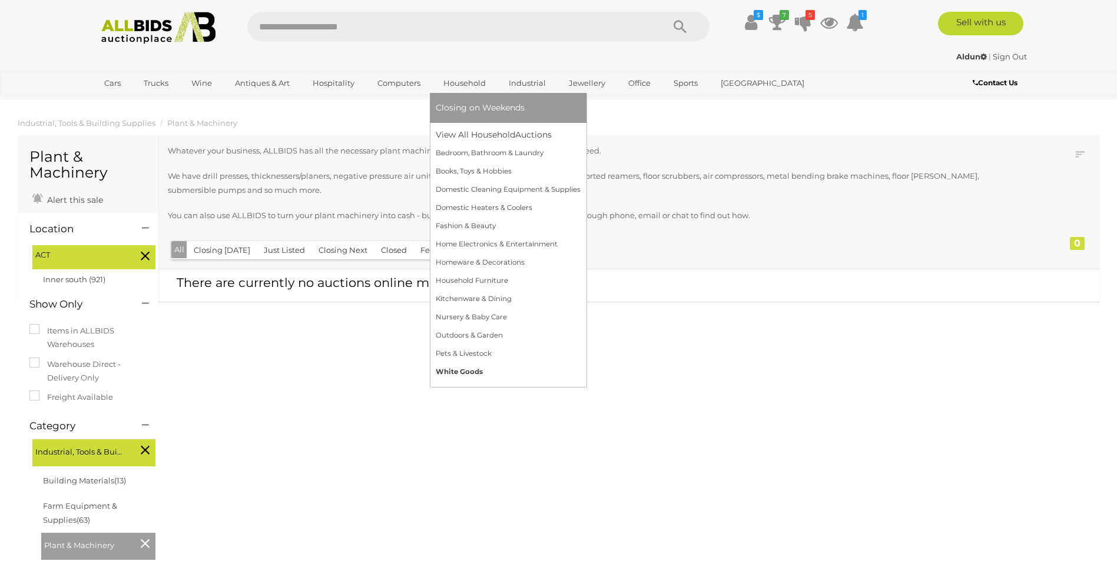
click at [444, 368] on link "White Goods" at bounding box center [508, 372] width 145 height 18
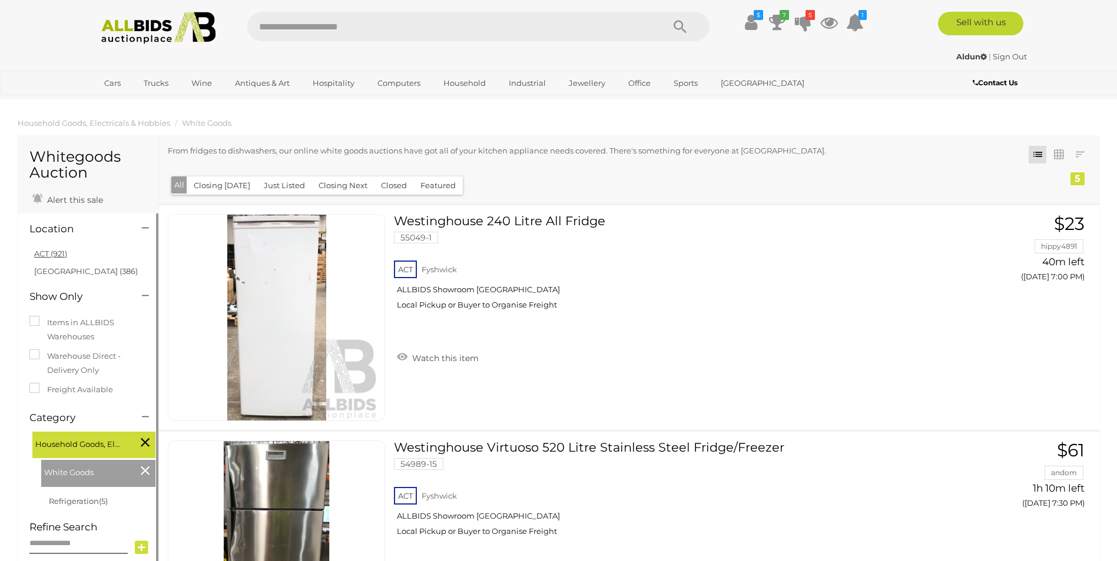
click at [39, 256] on link "ACT (921)" at bounding box center [50, 253] width 33 height 9
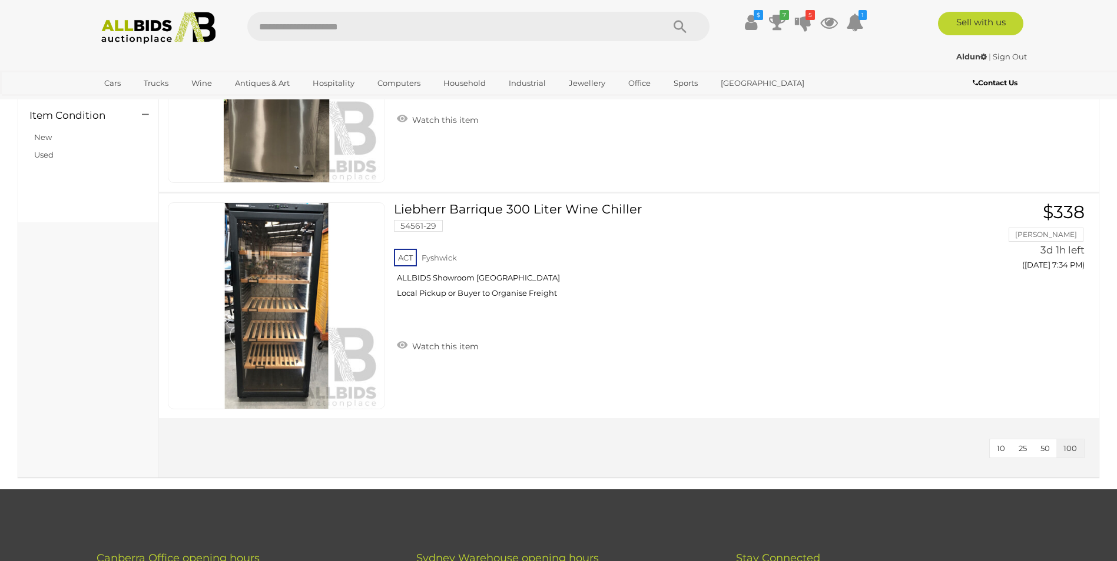
scroll to position [471, 0]
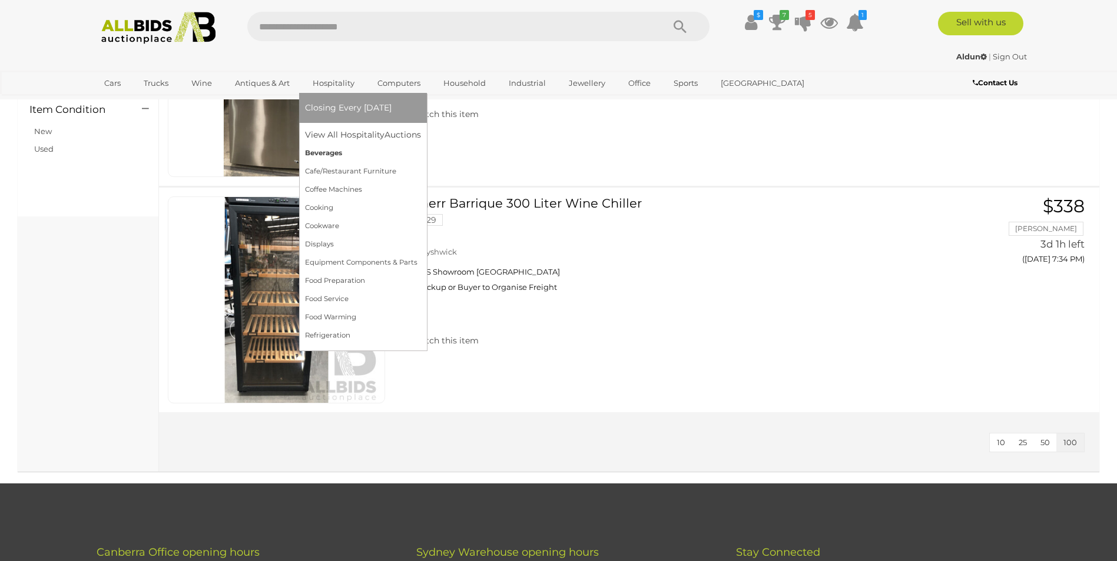
click at [317, 148] on link "Beverages" at bounding box center [363, 153] width 116 height 18
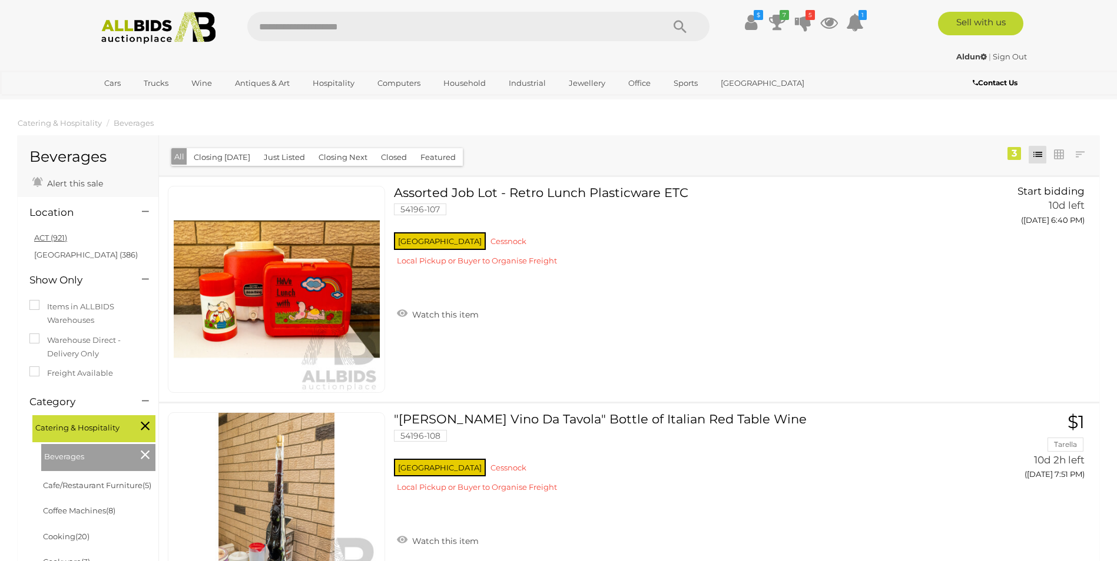
click at [41, 235] on link "ACT (921)" at bounding box center [50, 237] width 33 height 9
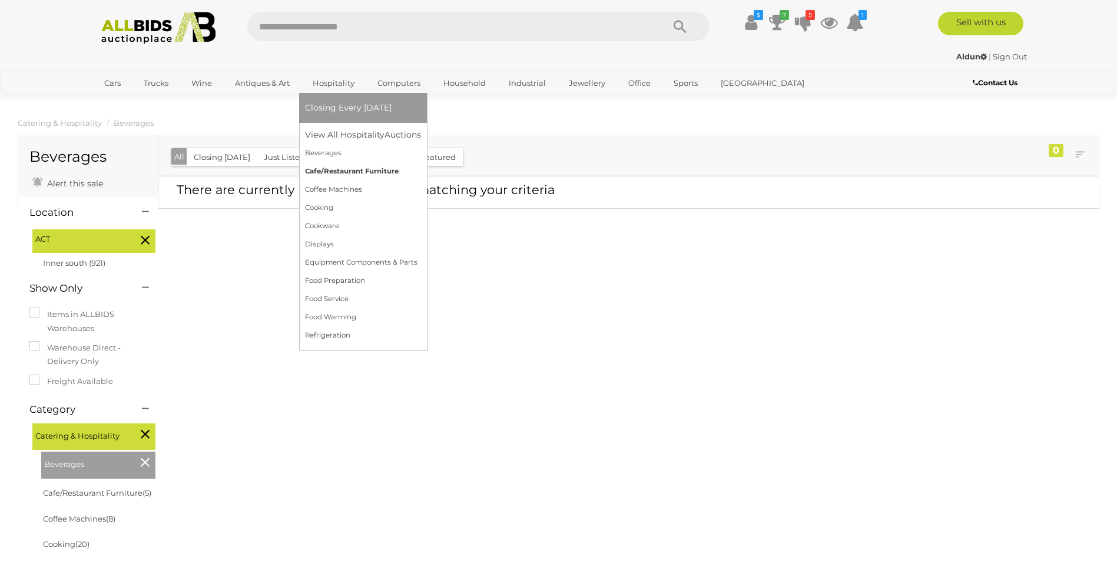
click at [321, 168] on link "Cafe/Restaurant Furniture" at bounding box center [363, 171] width 116 height 18
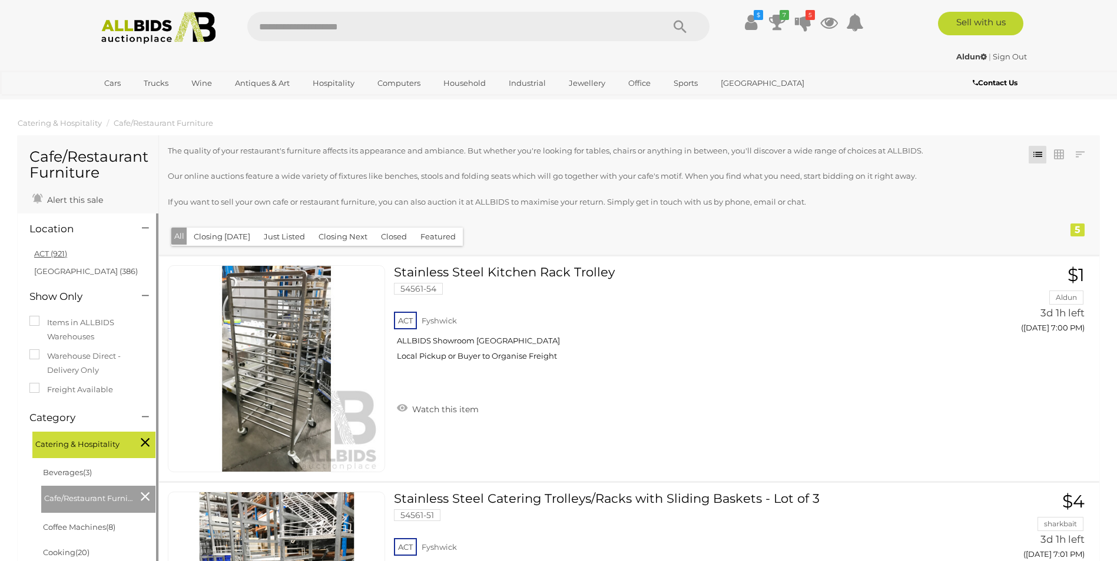
click at [42, 254] on link "ACT (921)" at bounding box center [50, 253] width 33 height 9
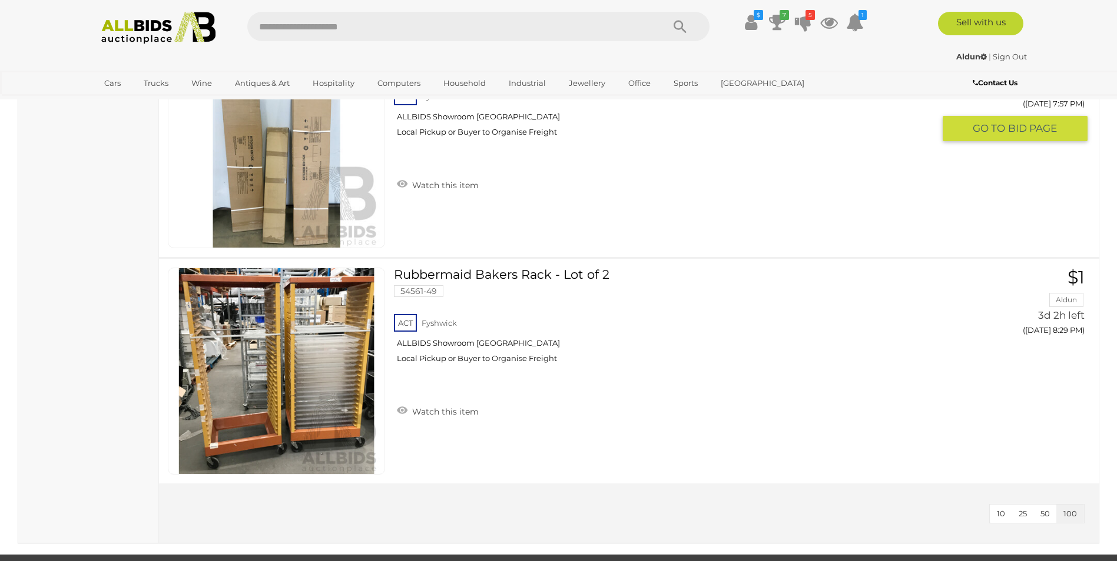
scroll to position [1001, 0]
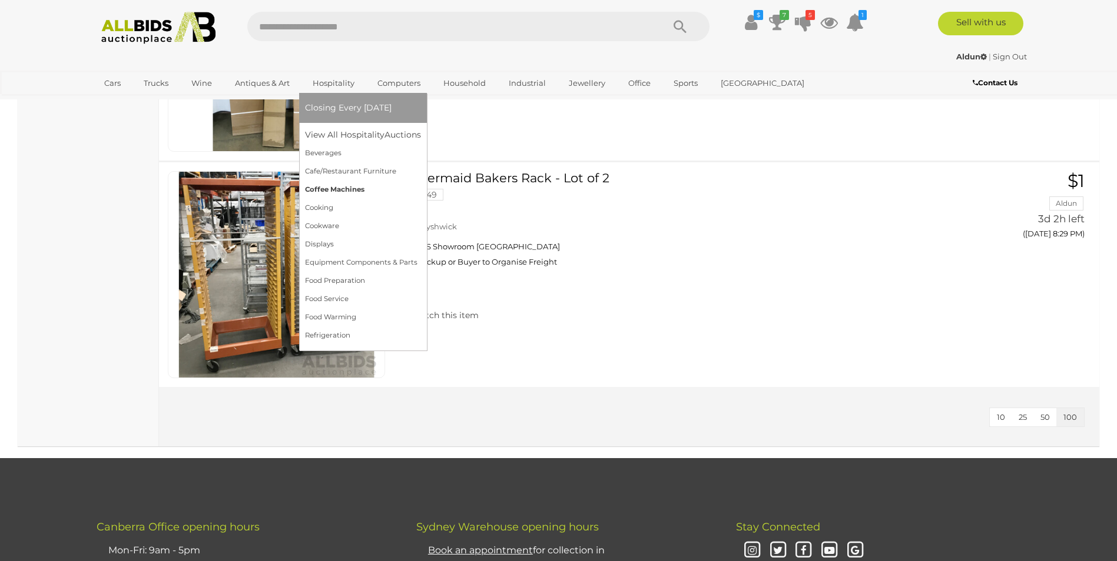
click at [331, 188] on link "Coffee Machines" at bounding box center [363, 190] width 116 height 18
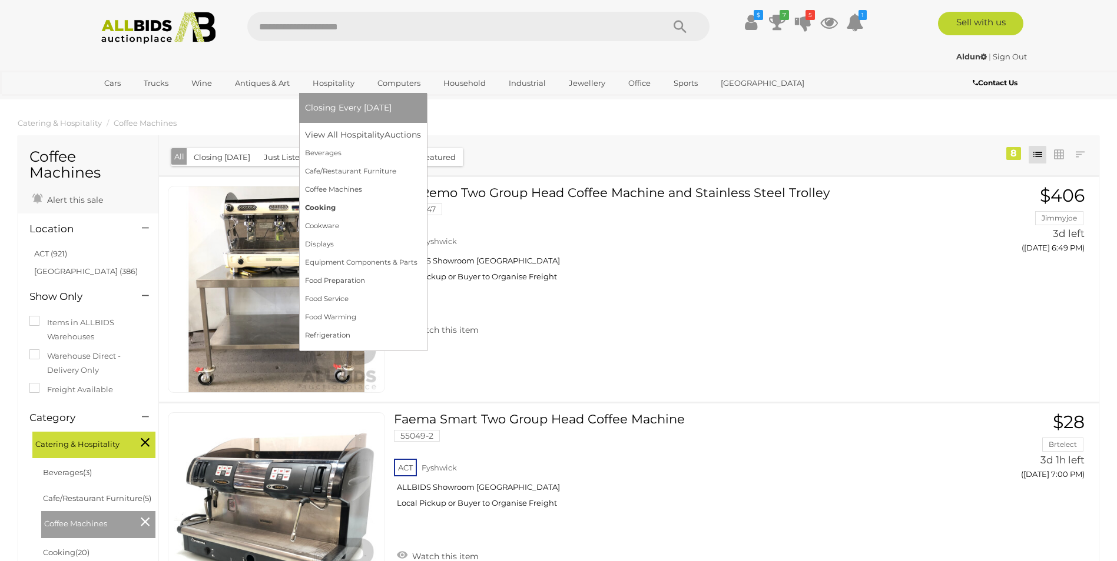
click at [321, 209] on link "Cooking" at bounding box center [363, 208] width 116 height 18
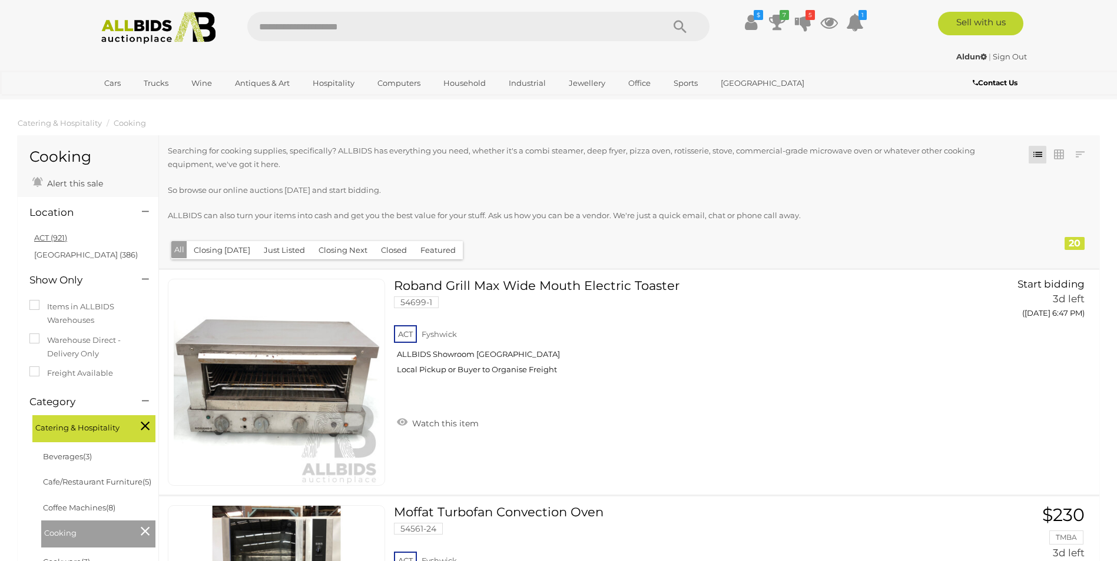
click at [39, 235] on link "ACT (921)" at bounding box center [50, 237] width 33 height 9
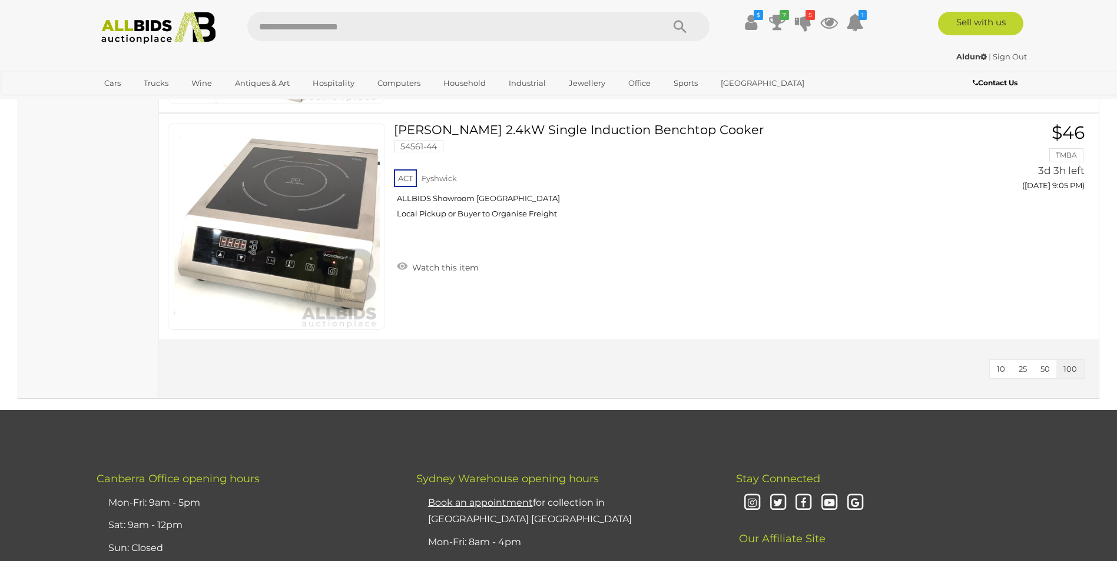
scroll to position [4414, 0]
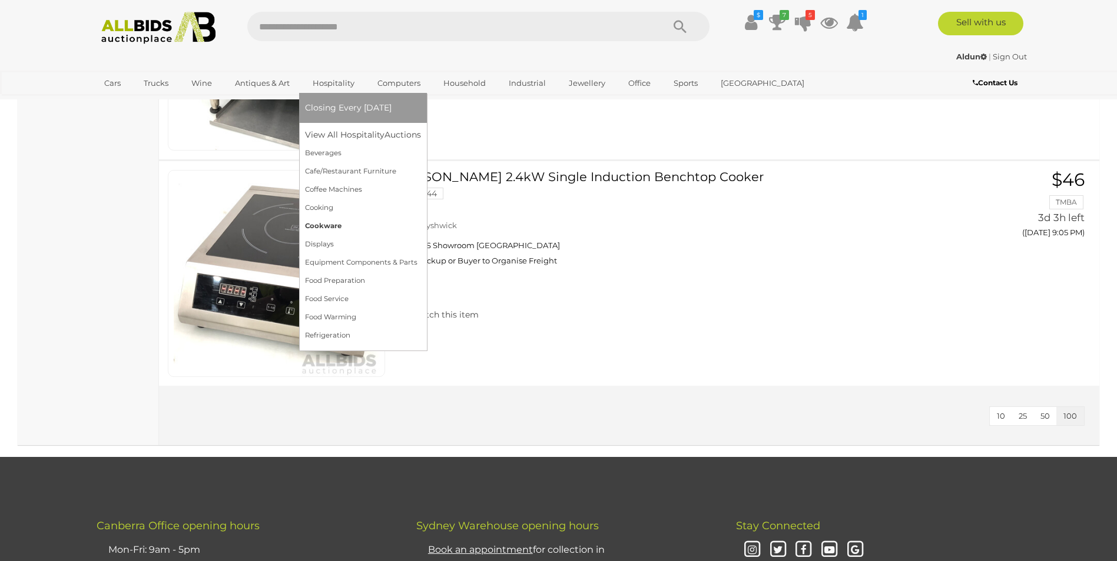
click at [318, 221] on link "Cookware" at bounding box center [363, 226] width 116 height 18
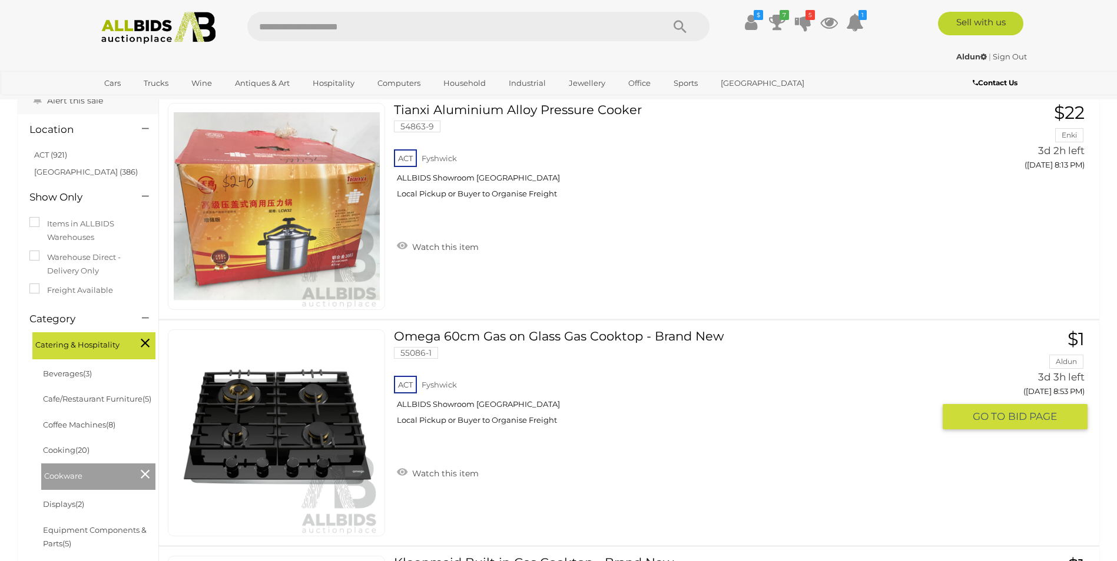
scroll to position [59, 0]
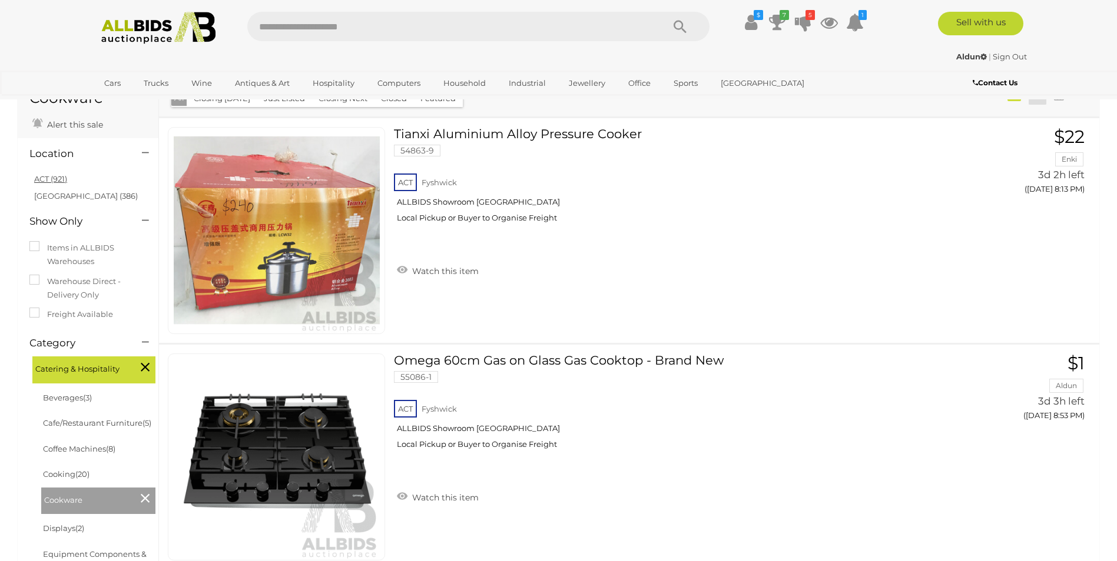
click at [38, 180] on link "ACT (921)" at bounding box center [50, 178] width 33 height 9
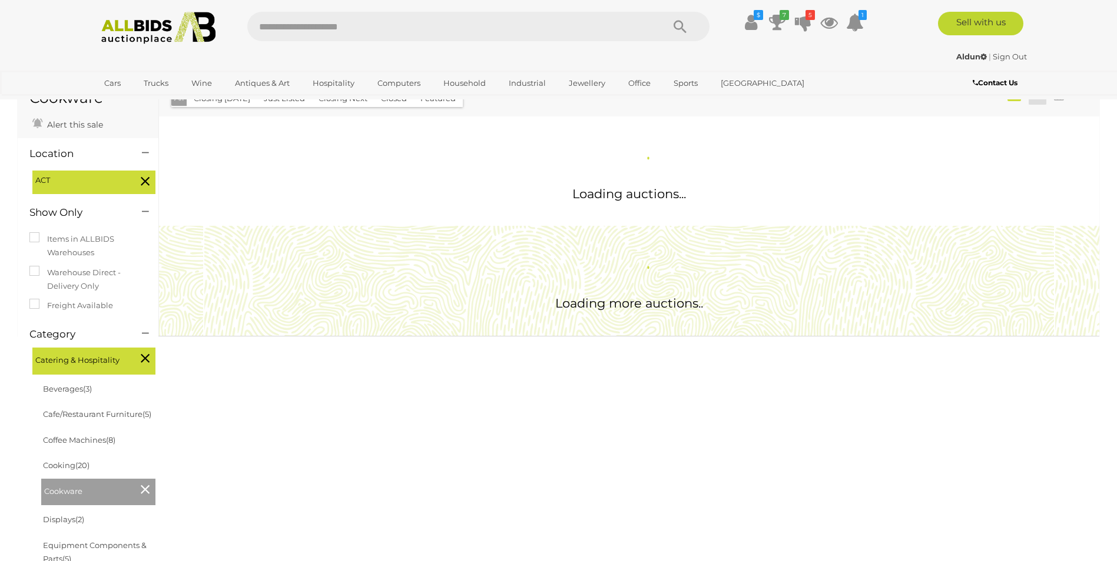
scroll to position [0, 0]
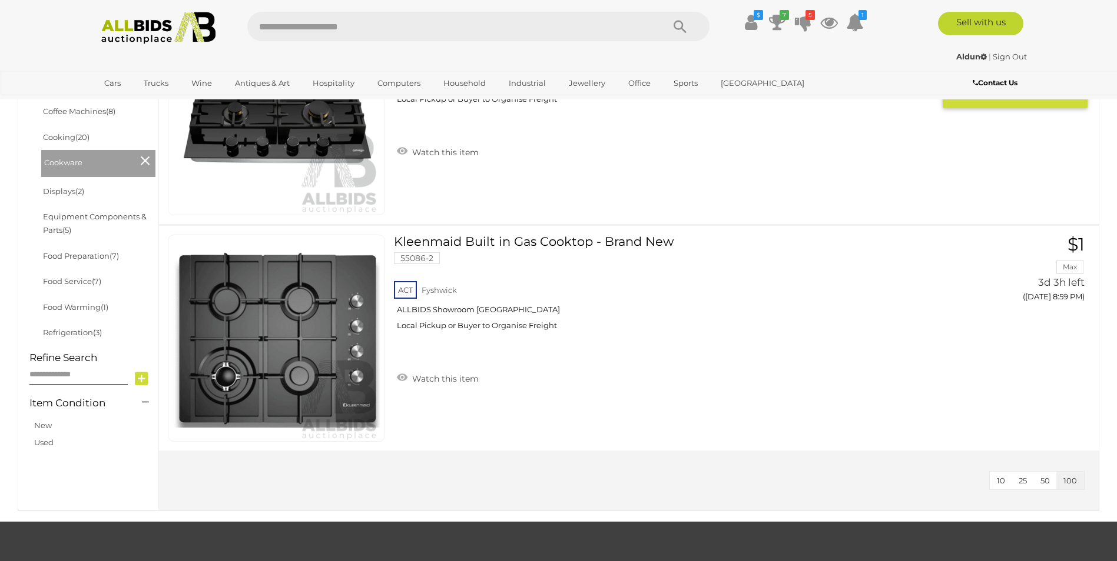
scroll to position [412, 0]
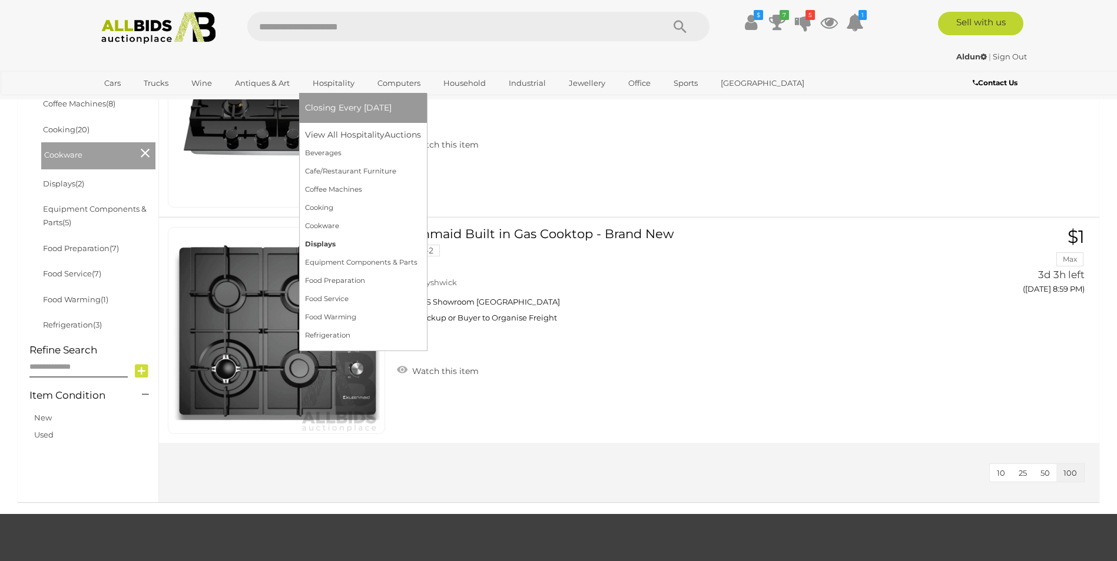
click at [318, 242] on link "Displays" at bounding box center [363, 244] width 116 height 18
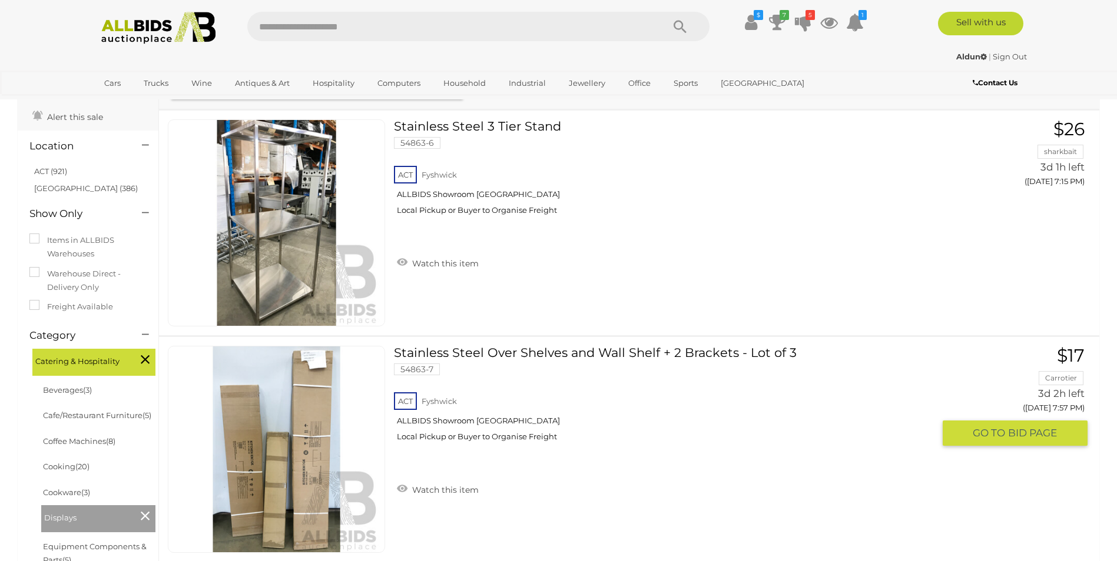
scroll to position [59, 0]
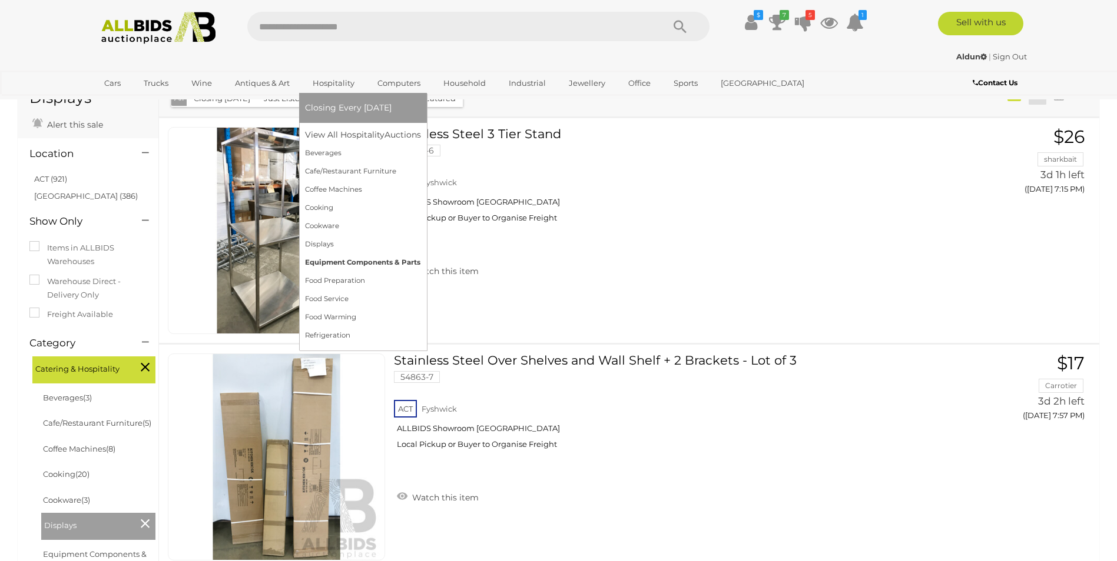
click at [320, 259] on link "Equipment Components & Parts" at bounding box center [363, 263] width 116 height 18
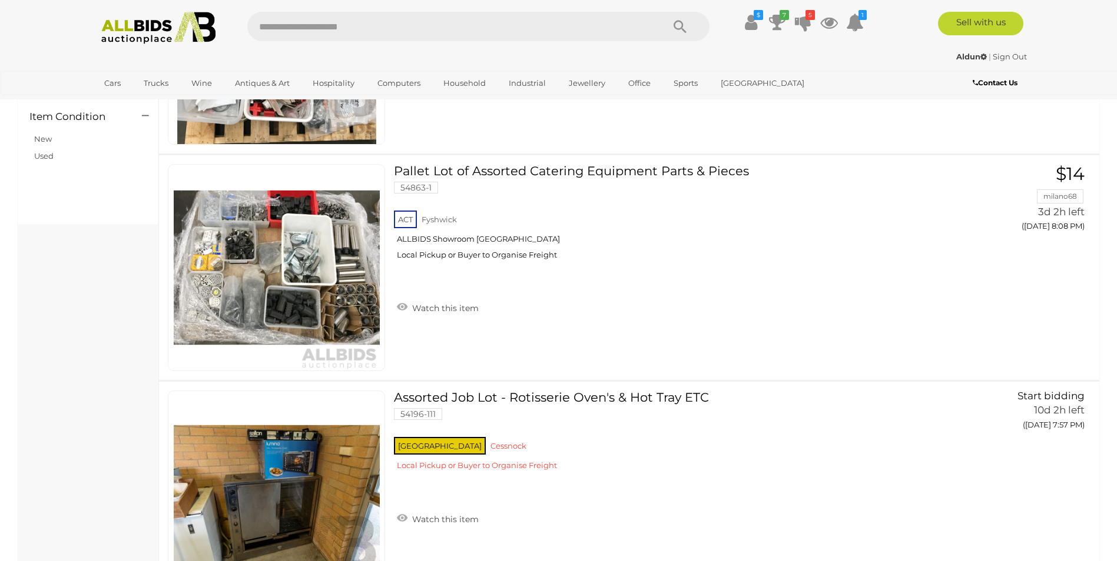
scroll to position [706, 0]
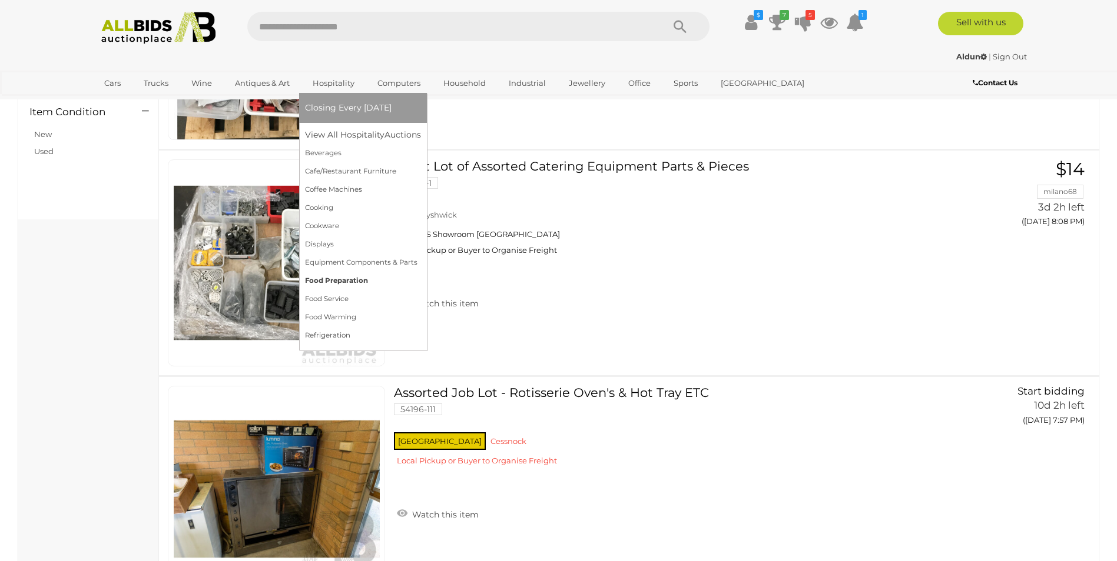
click at [317, 280] on link "Food Preparation" at bounding box center [363, 281] width 116 height 18
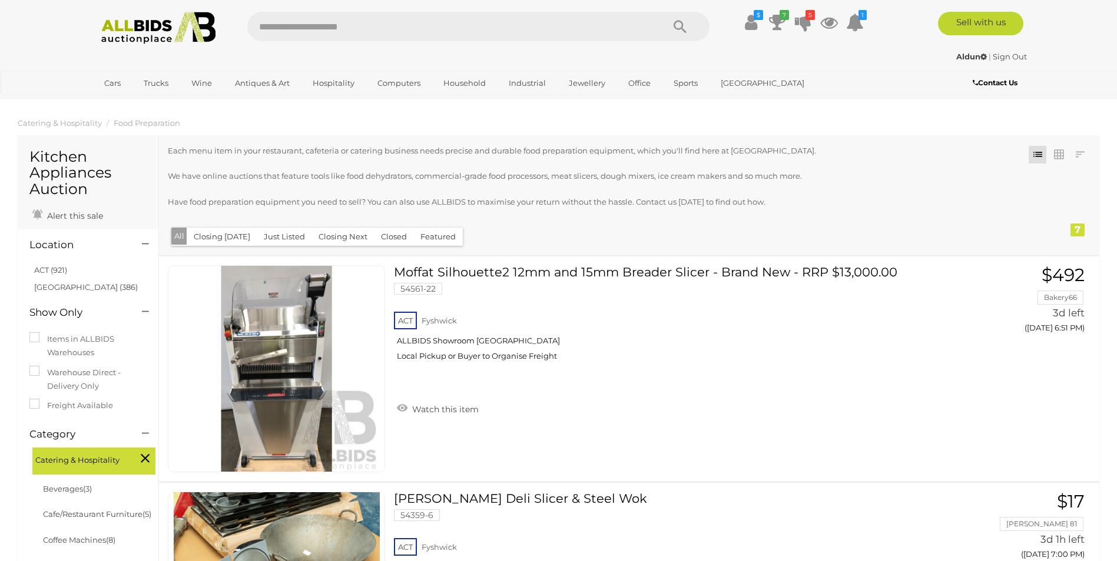
drag, startPoint x: 37, startPoint y: 267, endPoint x: 44, endPoint y: 268, distance: 7.1
click at [41, 268] on link "ACT (921)" at bounding box center [50, 269] width 33 height 9
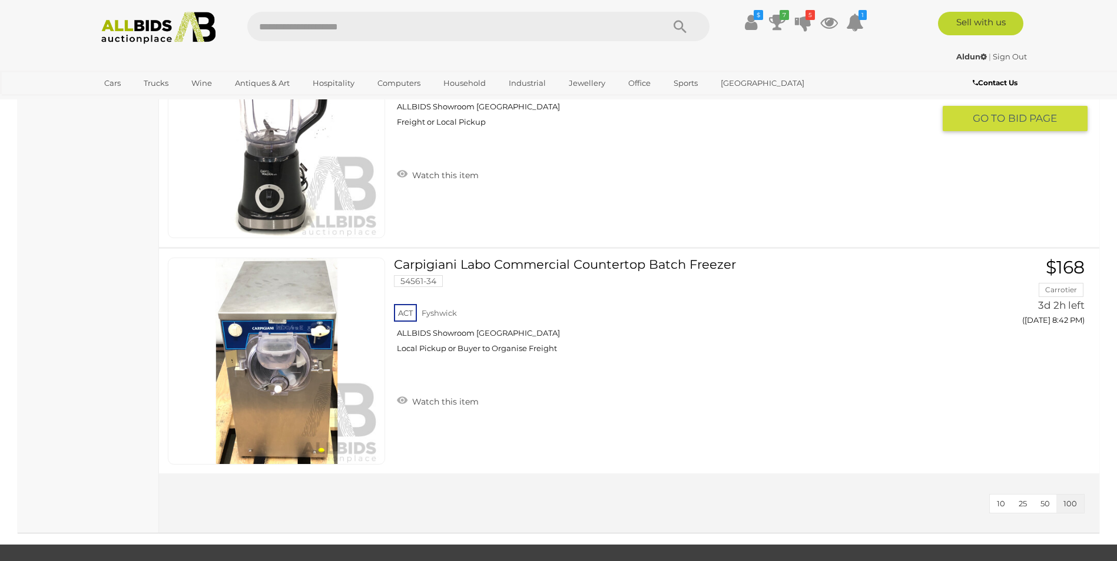
scroll to position [1236, 0]
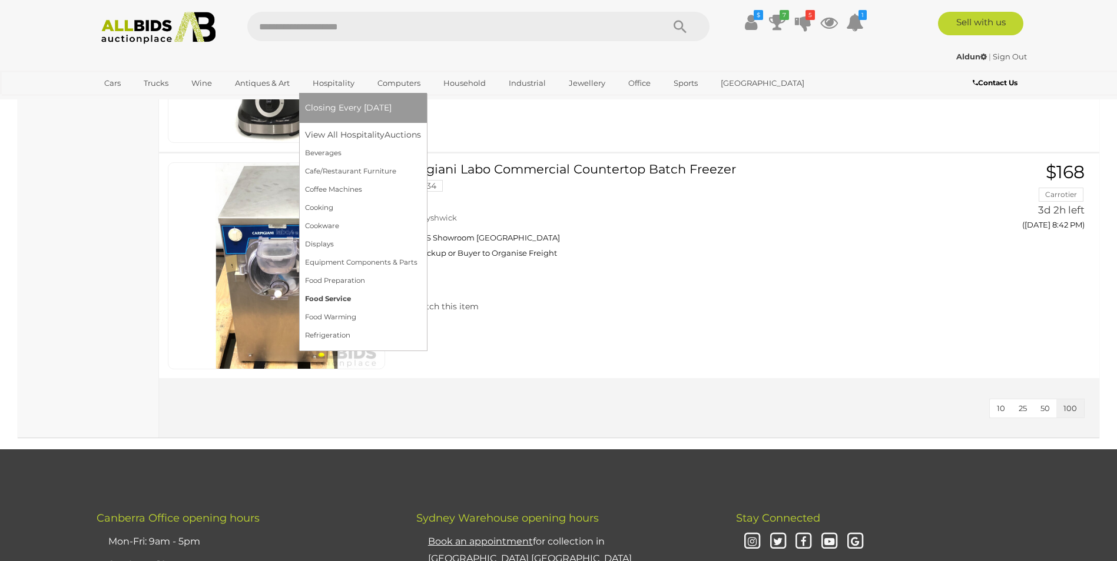
click at [320, 295] on link "Food Service" at bounding box center [363, 299] width 116 height 18
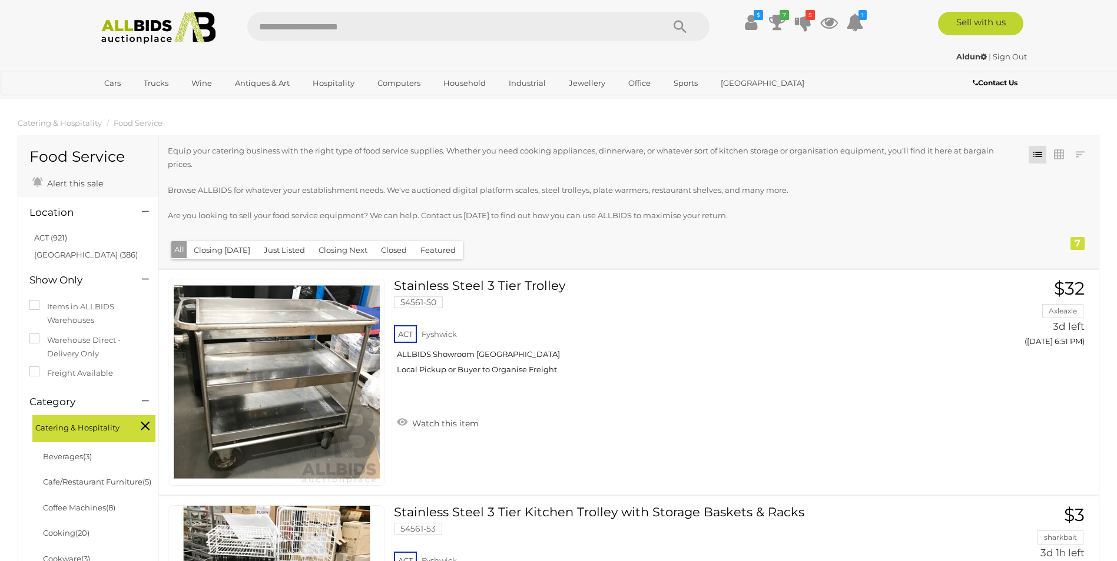
click at [54, 235] on link "ACT (921)" at bounding box center [50, 237] width 33 height 9
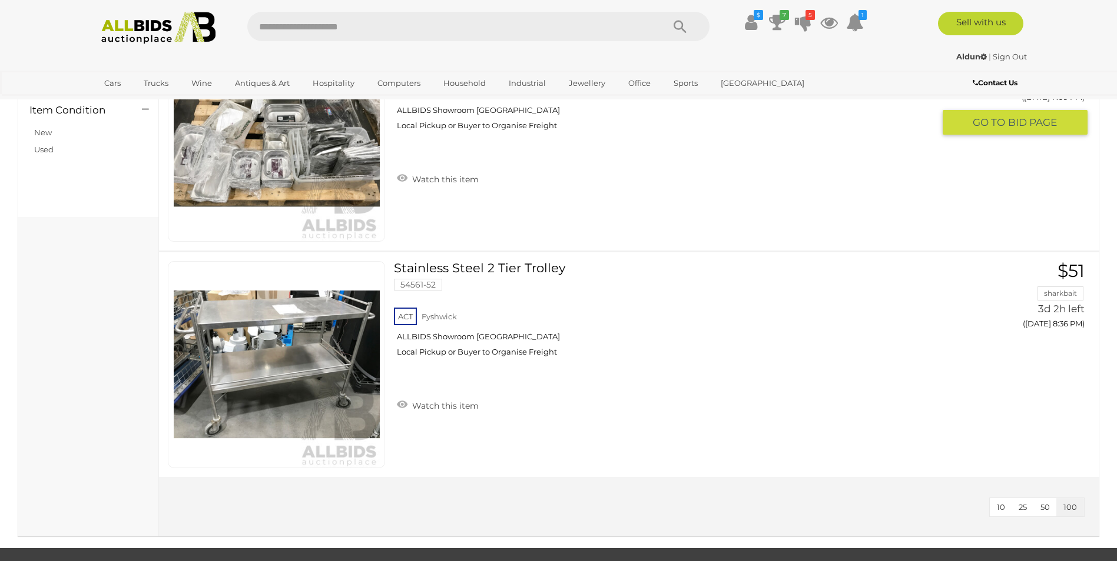
scroll to position [706, 0]
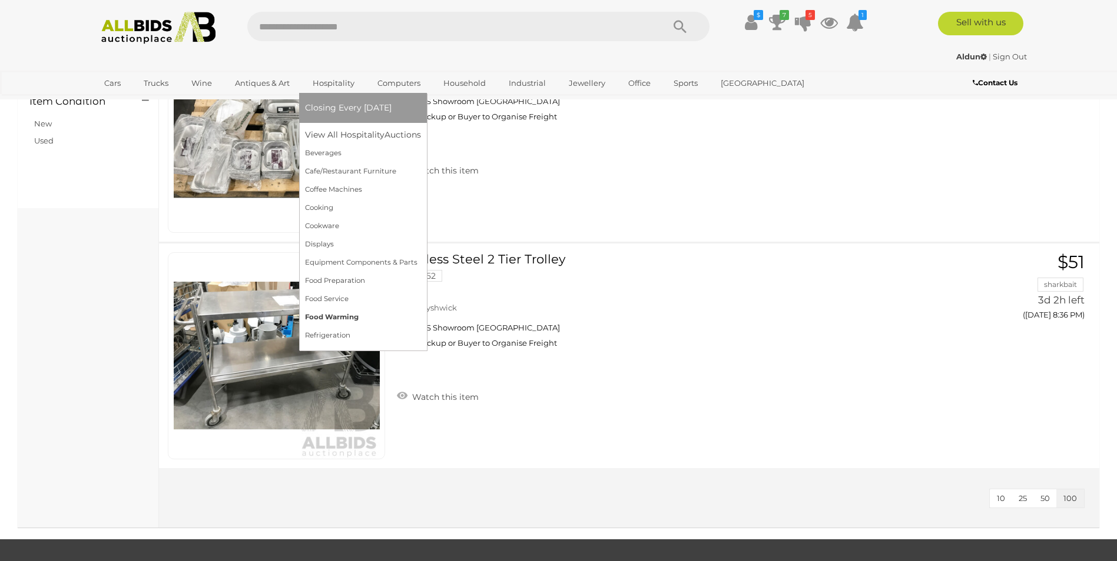
click at [323, 318] on link "Food Warming" at bounding box center [363, 317] width 116 height 18
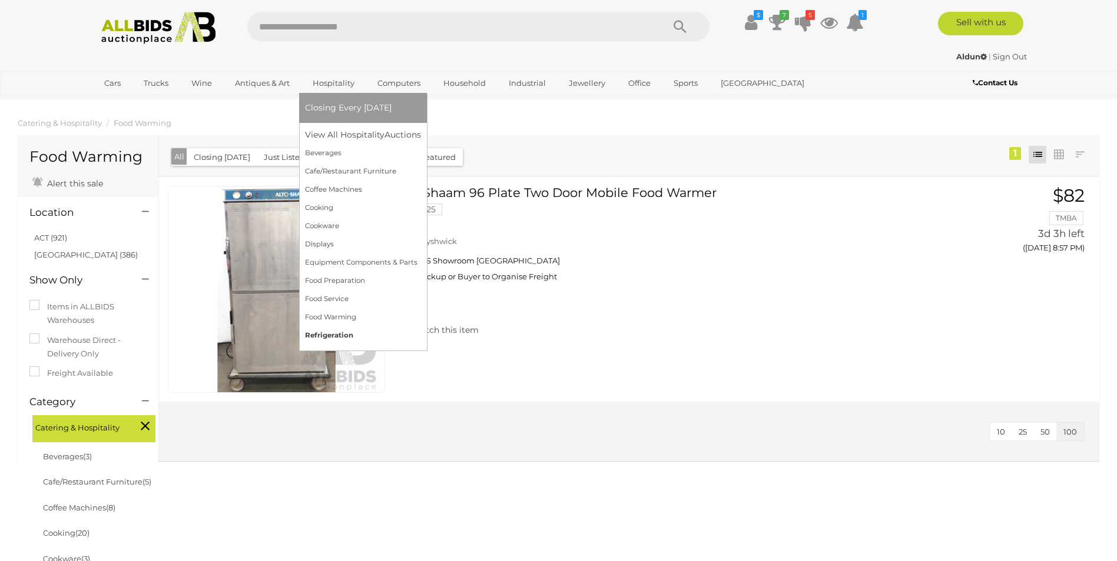
click at [322, 334] on link "Refrigeration" at bounding box center [363, 336] width 116 height 18
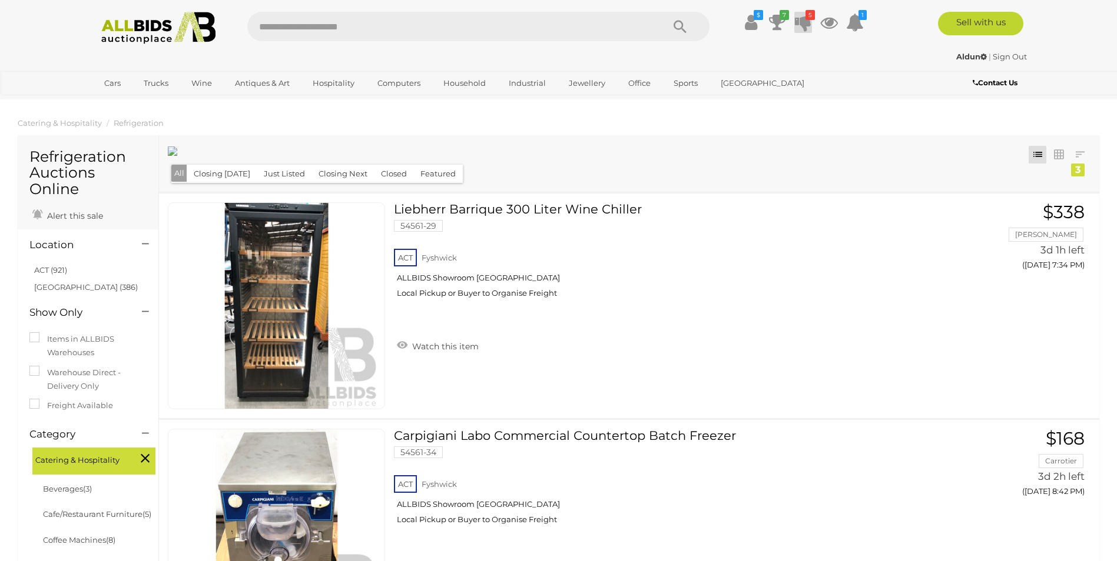
click at [801, 24] on icon at bounding box center [803, 22] width 16 height 21
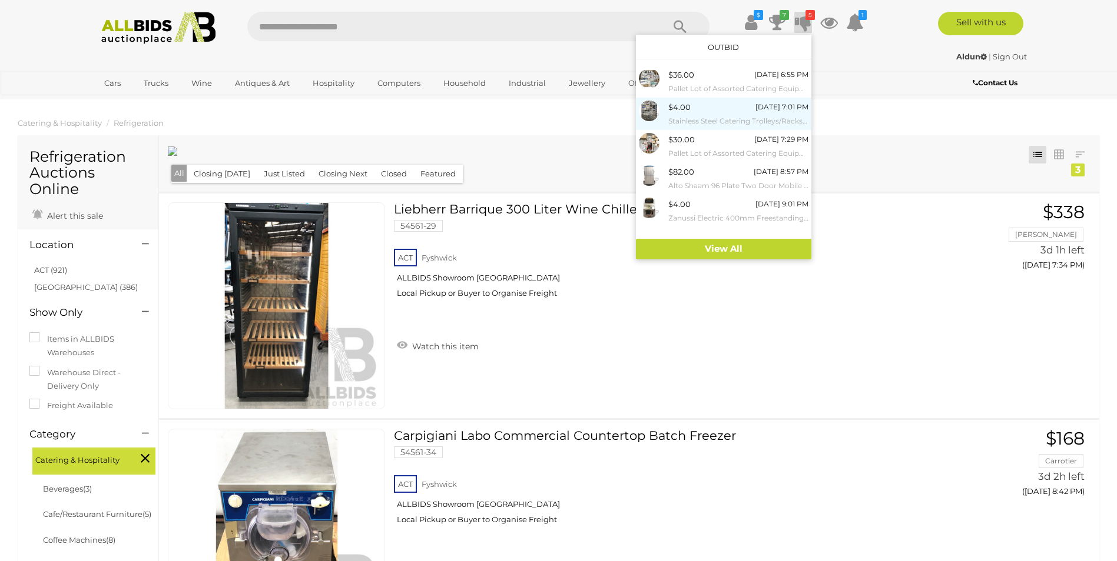
click at [713, 110] on div "$4.00 Monday 7:01 PM Stainless Steel Catering Trolleys/Racks with Sliding Baske…" at bounding box center [738, 114] width 140 height 26
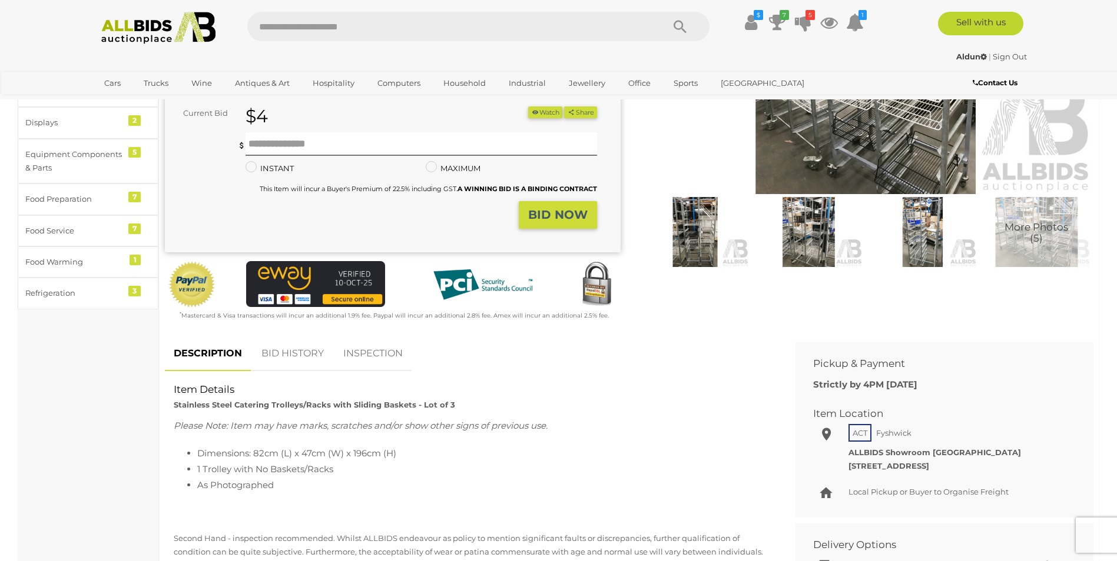
scroll to position [294, 0]
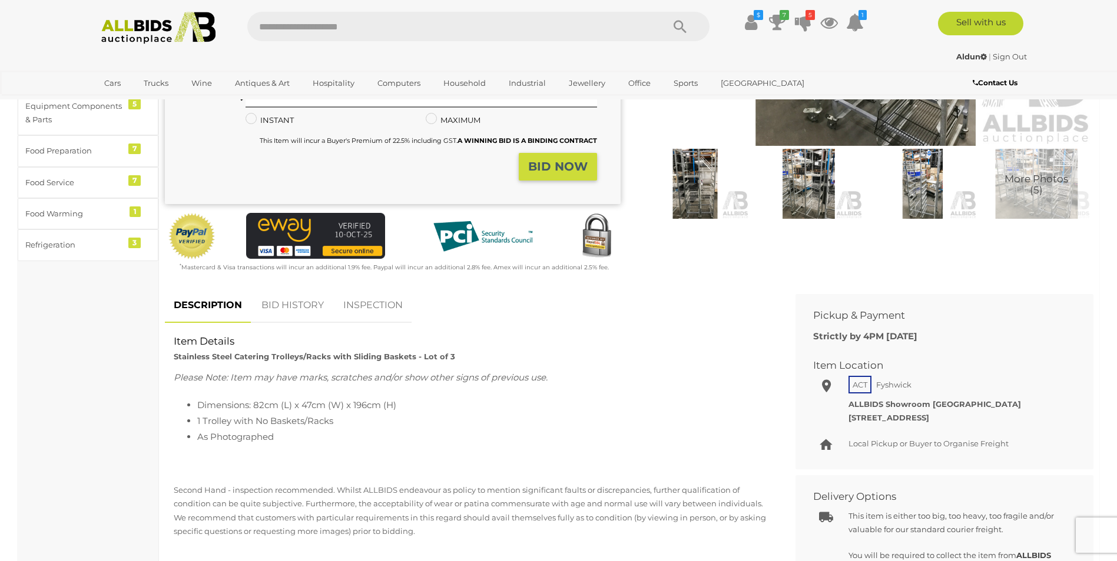
click at [274, 303] on link "BID HISTORY" at bounding box center [292, 305] width 80 height 35
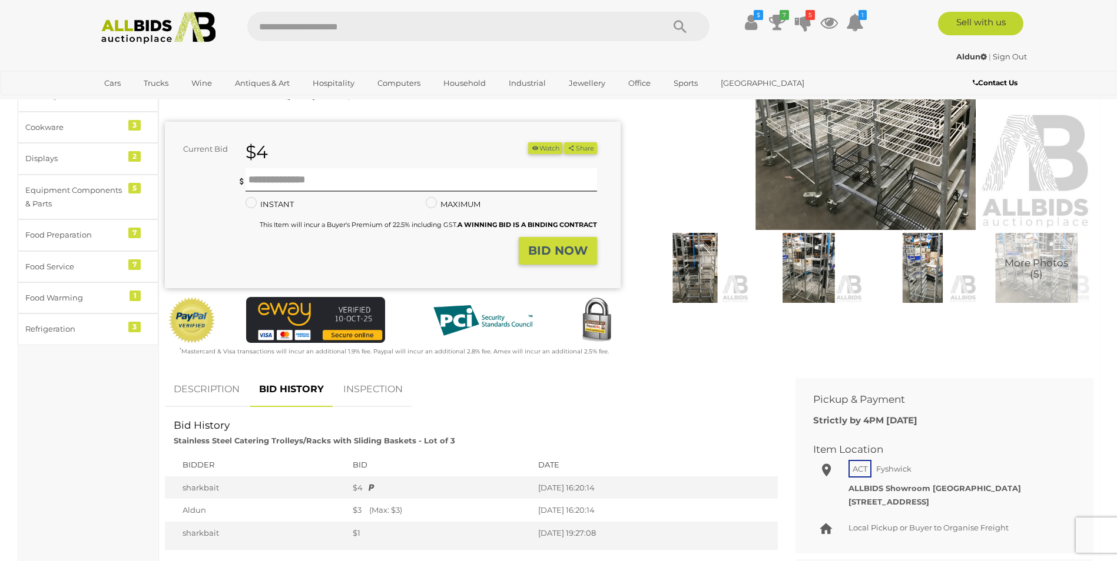
scroll to position [0, 0]
